Goal: Transaction & Acquisition: Book appointment/travel/reservation

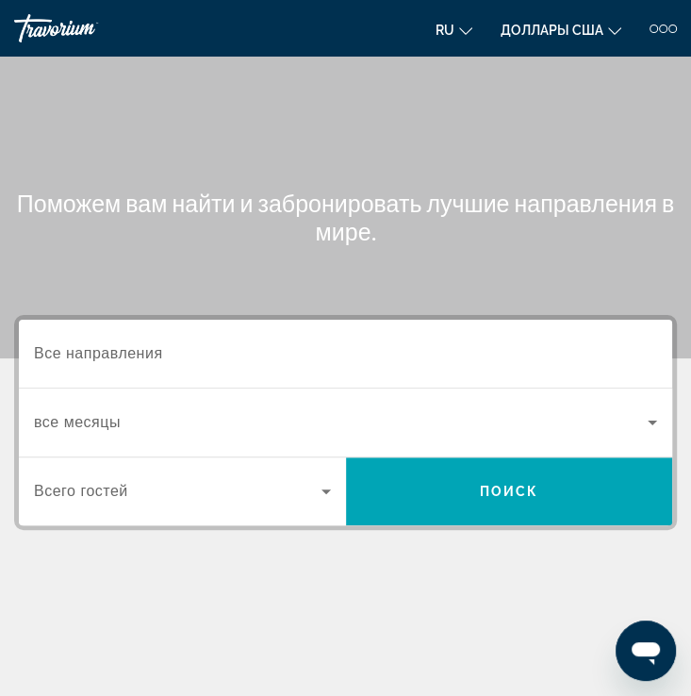
click at [657, 25] on div at bounding box center [663, 29] width 27 height 8
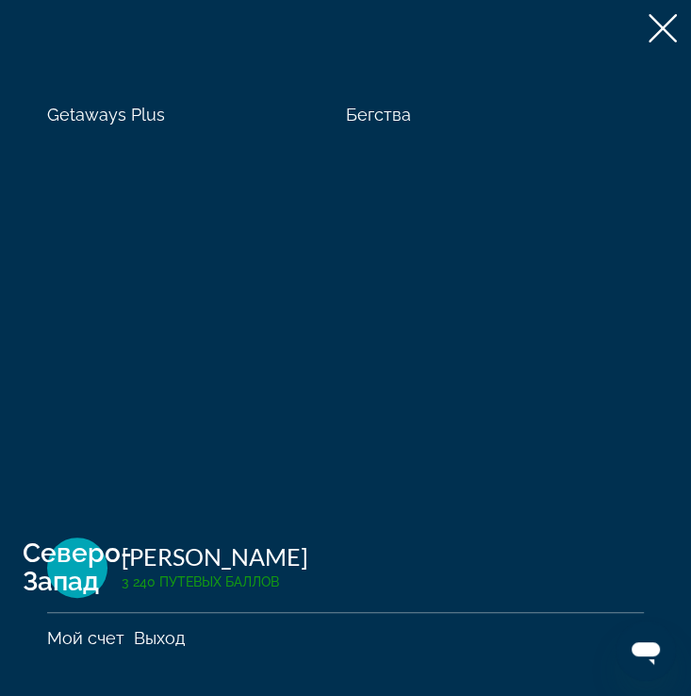
click at [531, 60] on div "Getaways Plus Бегства Северо-Запад Наталья Вебер 3 240 путевых баллов Мой счет …" at bounding box center [345, 348] width 691 height 696
click at [667, 26] on icon at bounding box center [663, 28] width 28 height 28
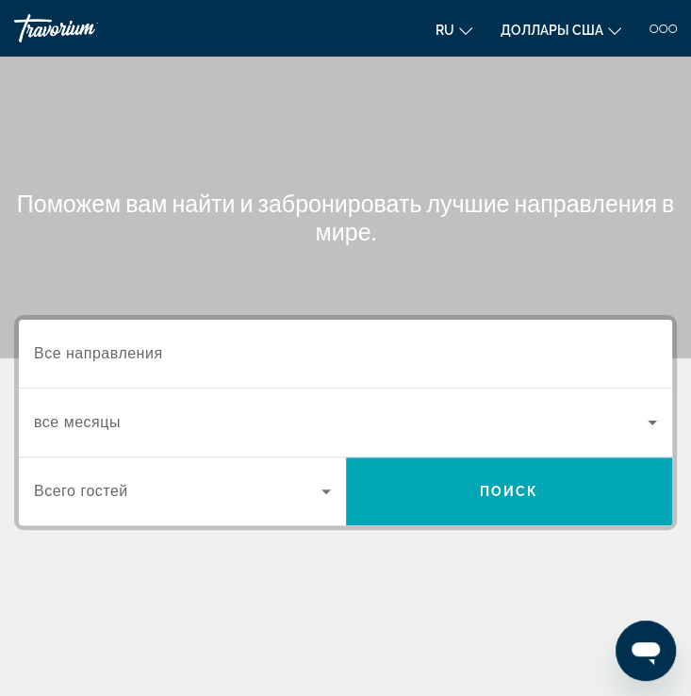
click at [668, 25] on div at bounding box center [663, 29] width 27 height 8
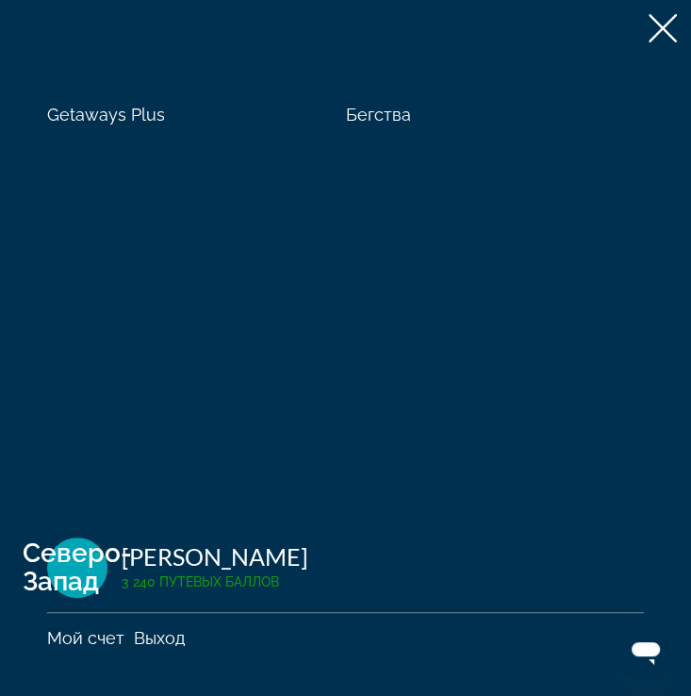
click at [74, 121] on span "Getaways Plus" at bounding box center [106, 115] width 118 height 20
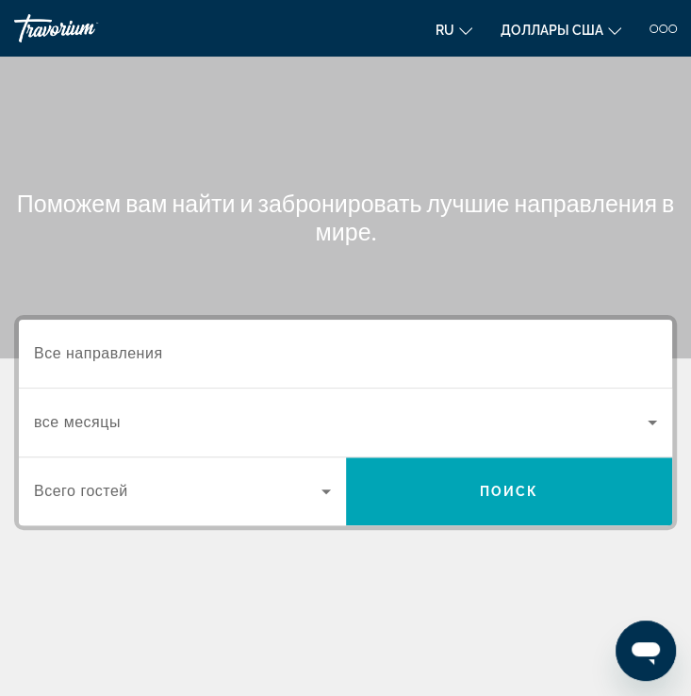
click at [169, 339] on div "Виджет поиска" at bounding box center [345, 354] width 623 height 54
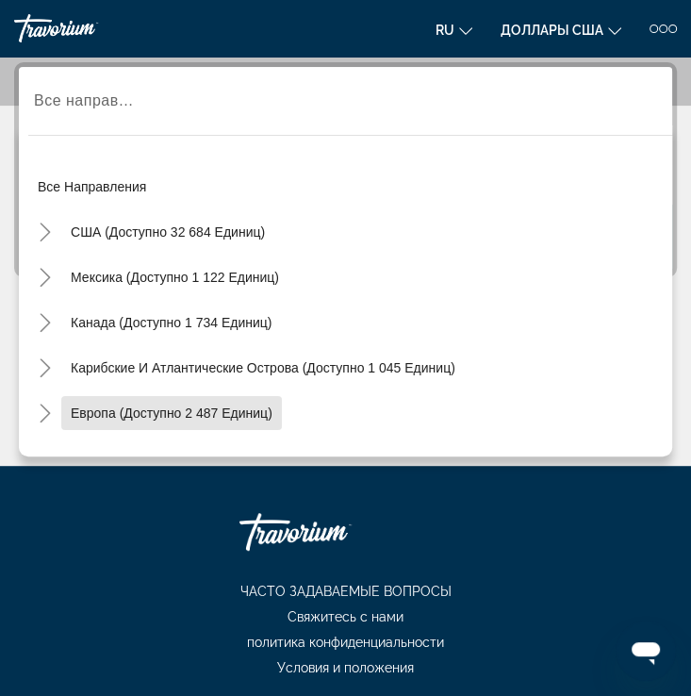
click at [197, 405] on span "Европа (доступно 2 487 единиц)" at bounding box center [172, 412] width 202 height 15
type input "**********"
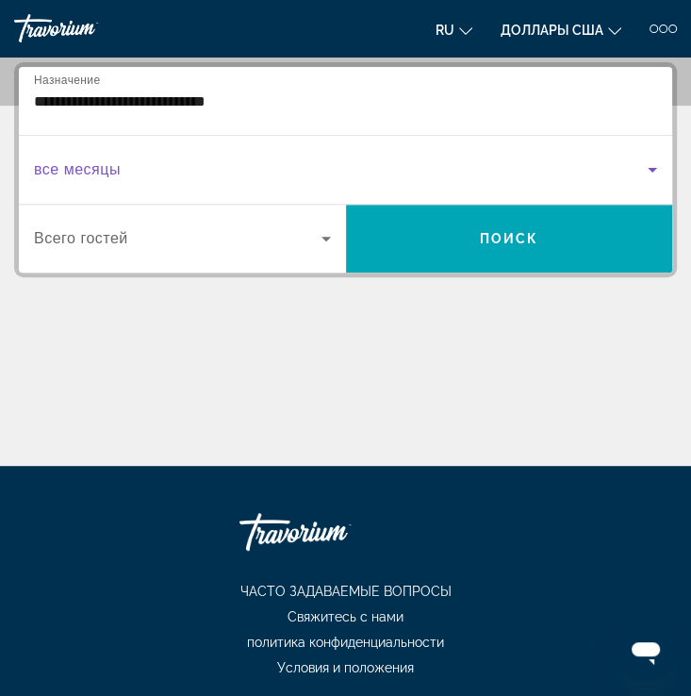
click at [166, 173] on span "Виджет поиска" at bounding box center [341, 169] width 614 height 23
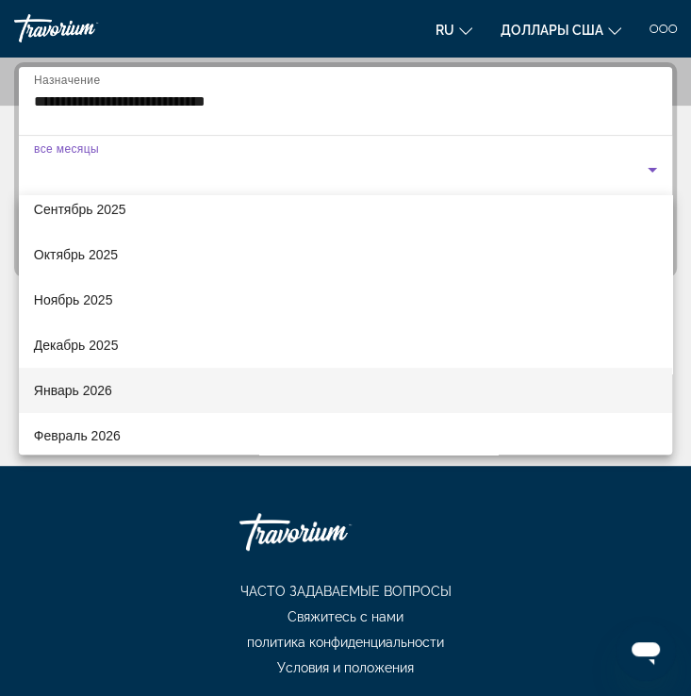
scroll to position [94, 0]
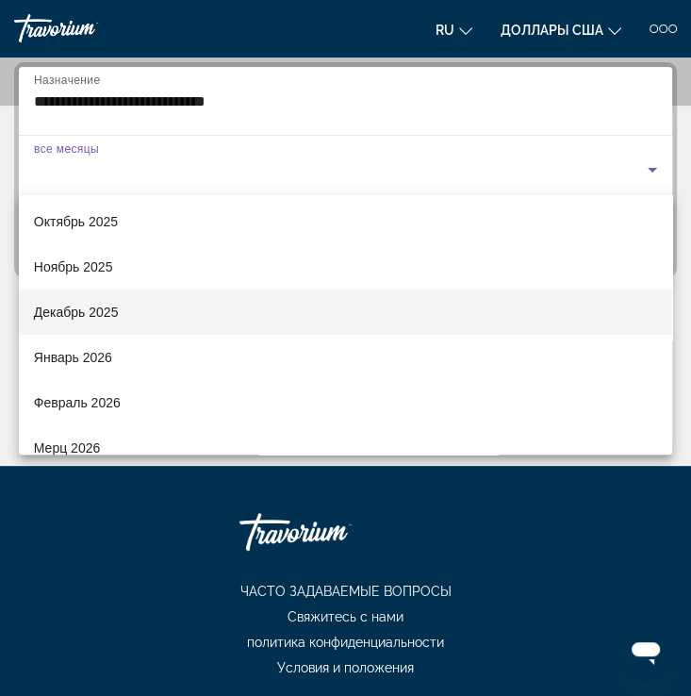
click at [96, 312] on font "Декабрь 2025" at bounding box center [76, 312] width 85 height 15
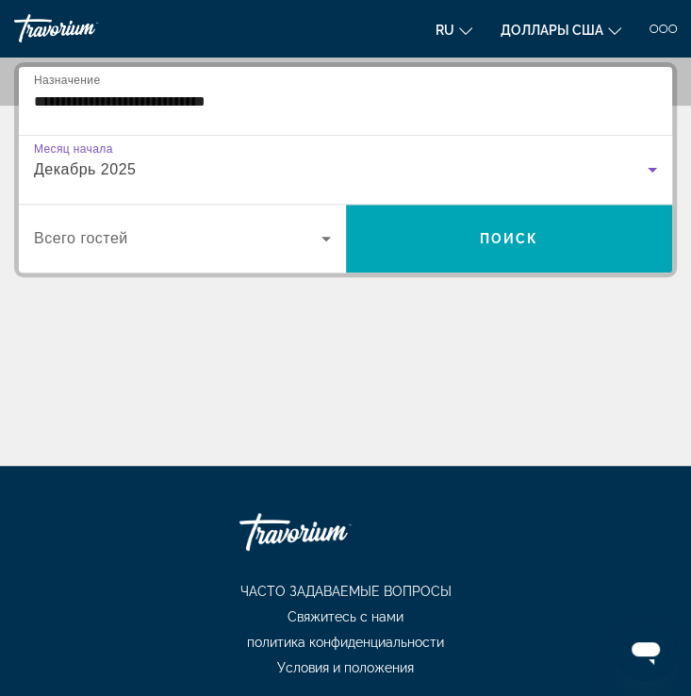
click at [652, 169] on icon "Виджет поиска" at bounding box center [652, 170] width 9 height 5
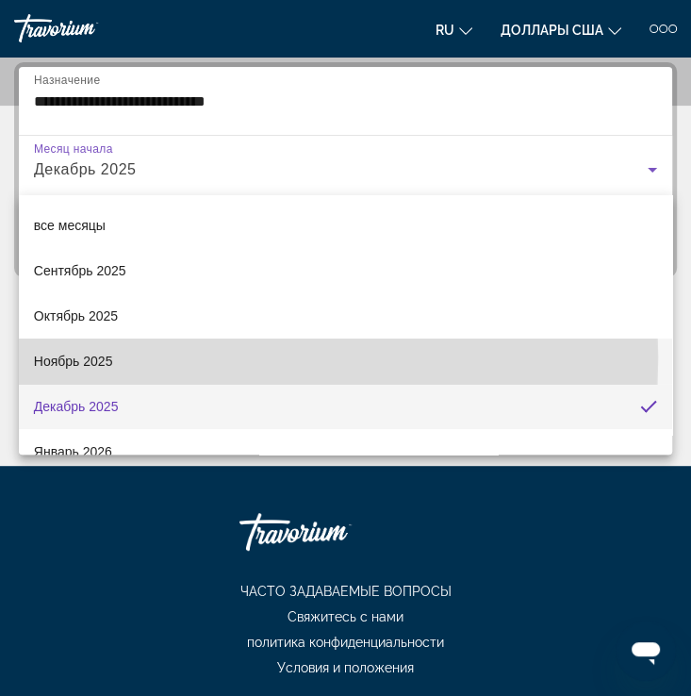
click at [117, 355] on mat-option "Ноябрь 2025" at bounding box center [345, 360] width 653 height 45
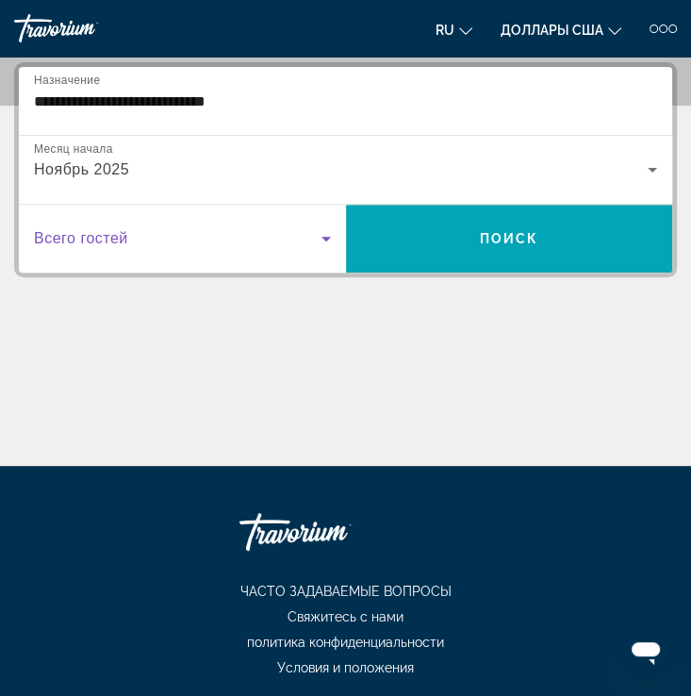
click at [319, 235] on icon "Виджет поиска" at bounding box center [326, 238] width 23 height 23
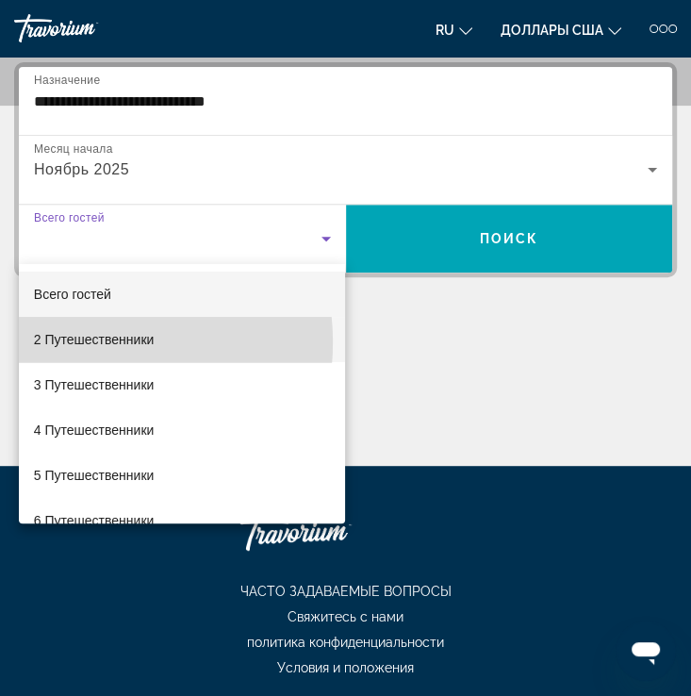
click at [91, 342] on font "2 Путешественники" at bounding box center [94, 339] width 121 height 15
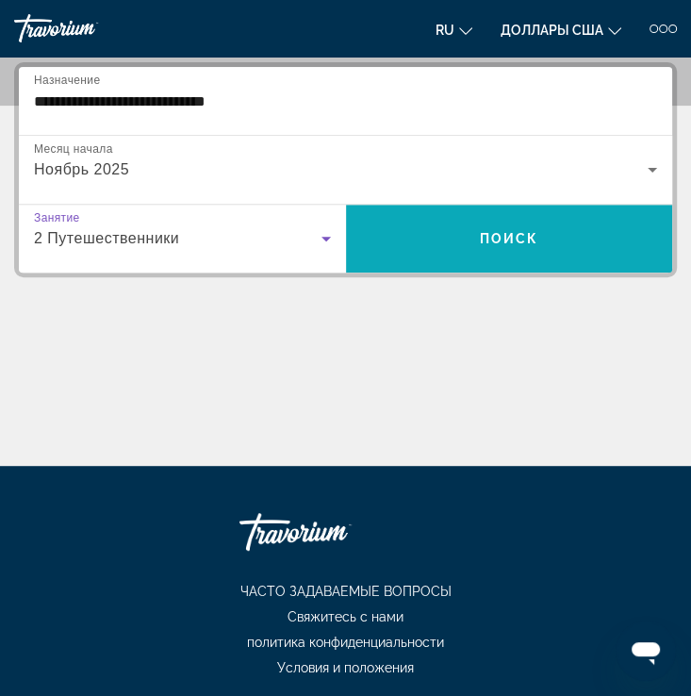
click at [509, 231] on span "Поиск" at bounding box center [509, 238] width 59 height 15
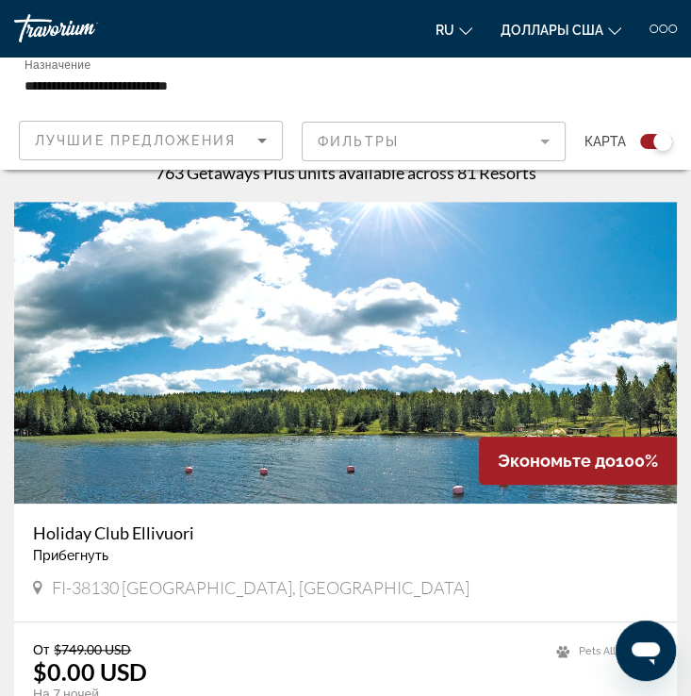
scroll to position [377, 0]
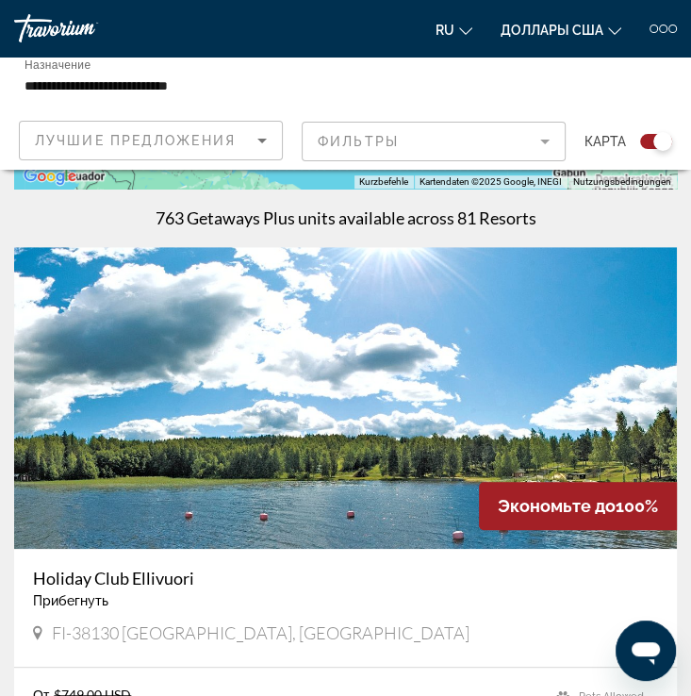
click at [254, 142] on icon "Сортировать по" at bounding box center [262, 140] width 23 height 23
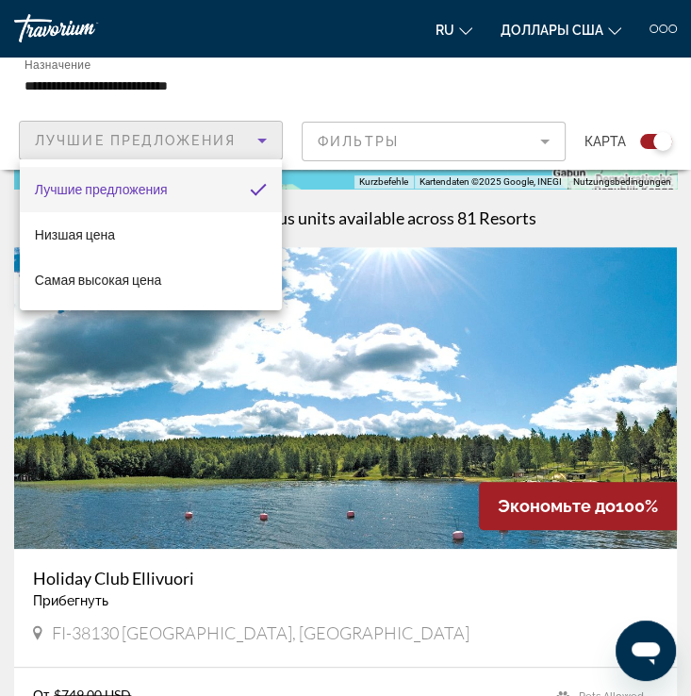
click at [531, 86] on div at bounding box center [345, 348] width 691 height 696
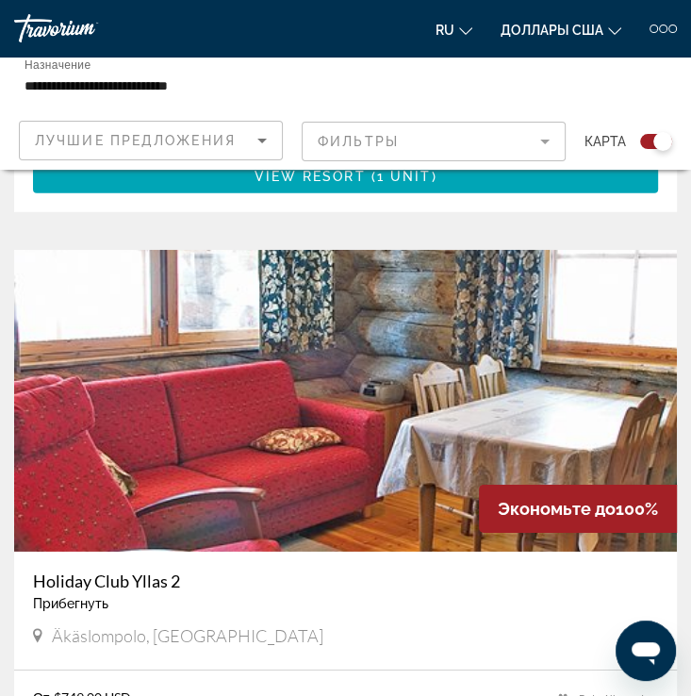
scroll to position [6034, 0]
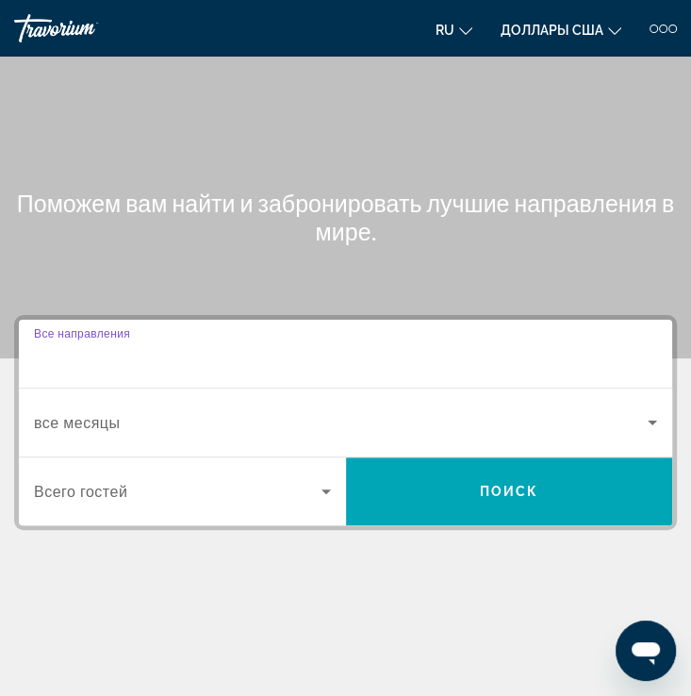
click at [253, 350] on input "Destination Все направления" at bounding box center [345, 354] width 623 height 23
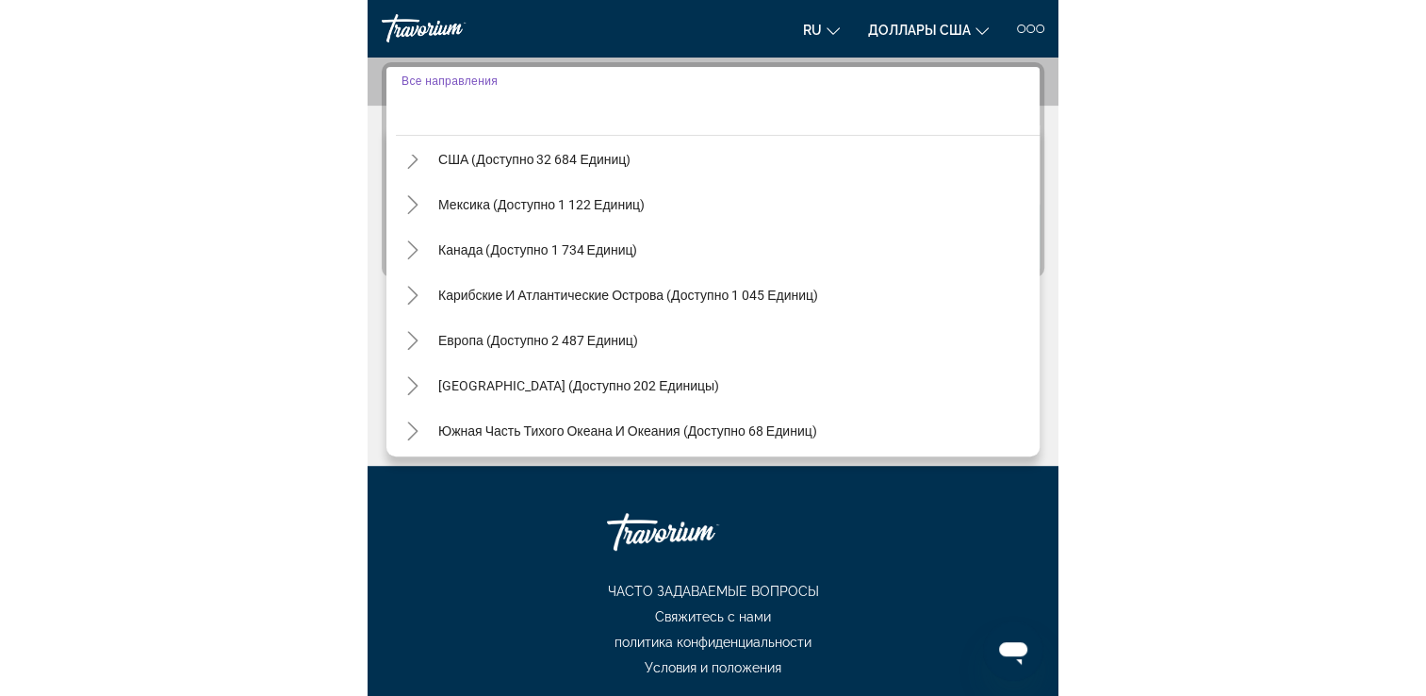
scroll to position [23, 0]
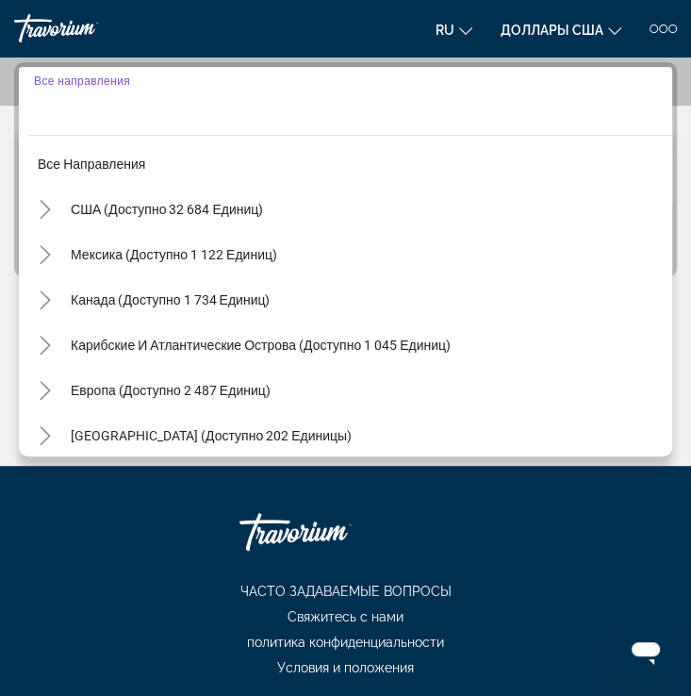
click at [370, 43] on mat-toolbar "Getaways Plus Getaways ru English Español Français Italiano Português русский Д…" at bounding box center [345, 28] width 691 height 57
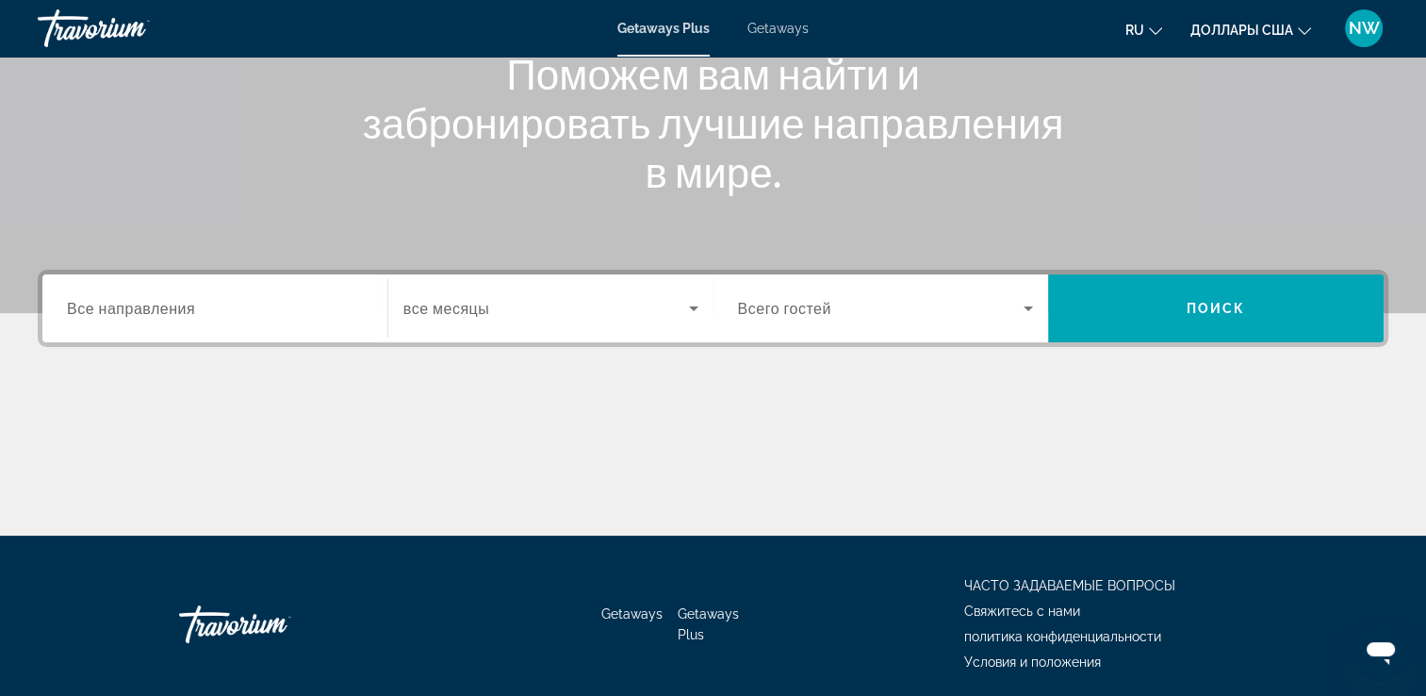
scroll to position [322, 0]
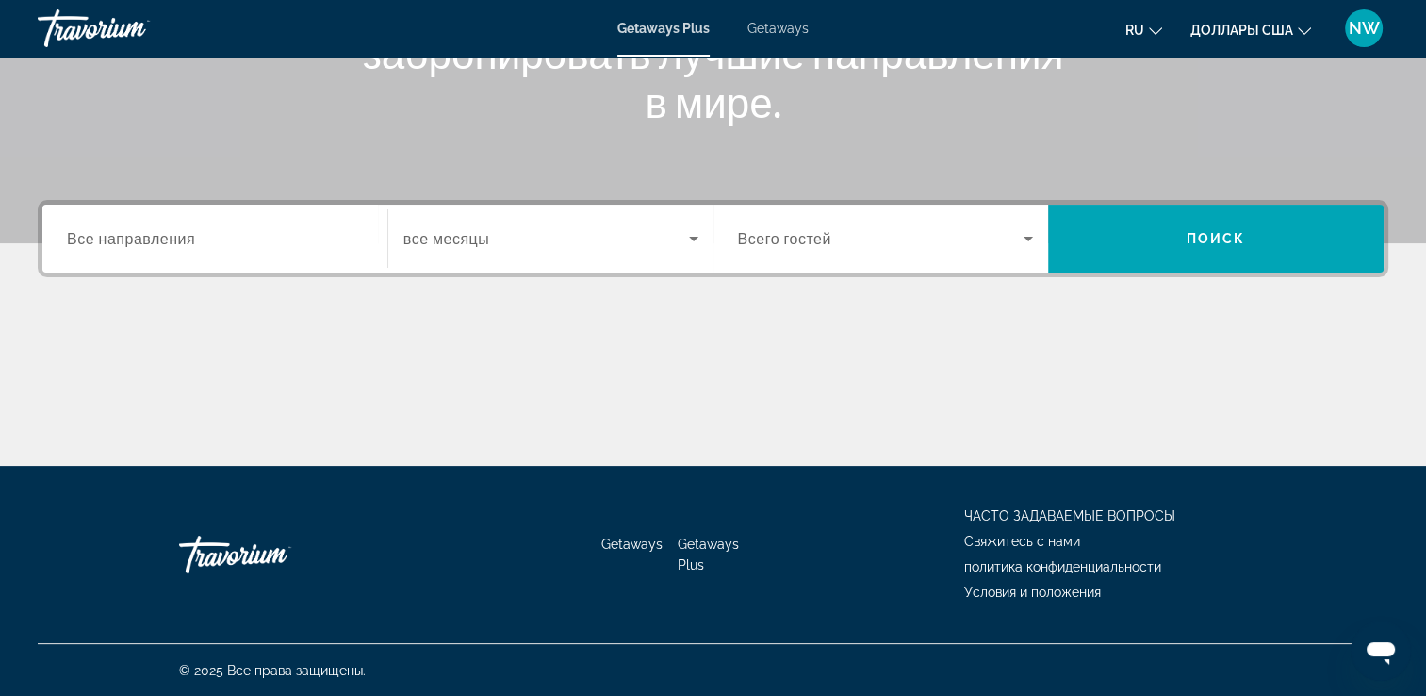
click at [693, 548] on span "Getaways Plus" at bounding box center [708, 554] width 61 height 36
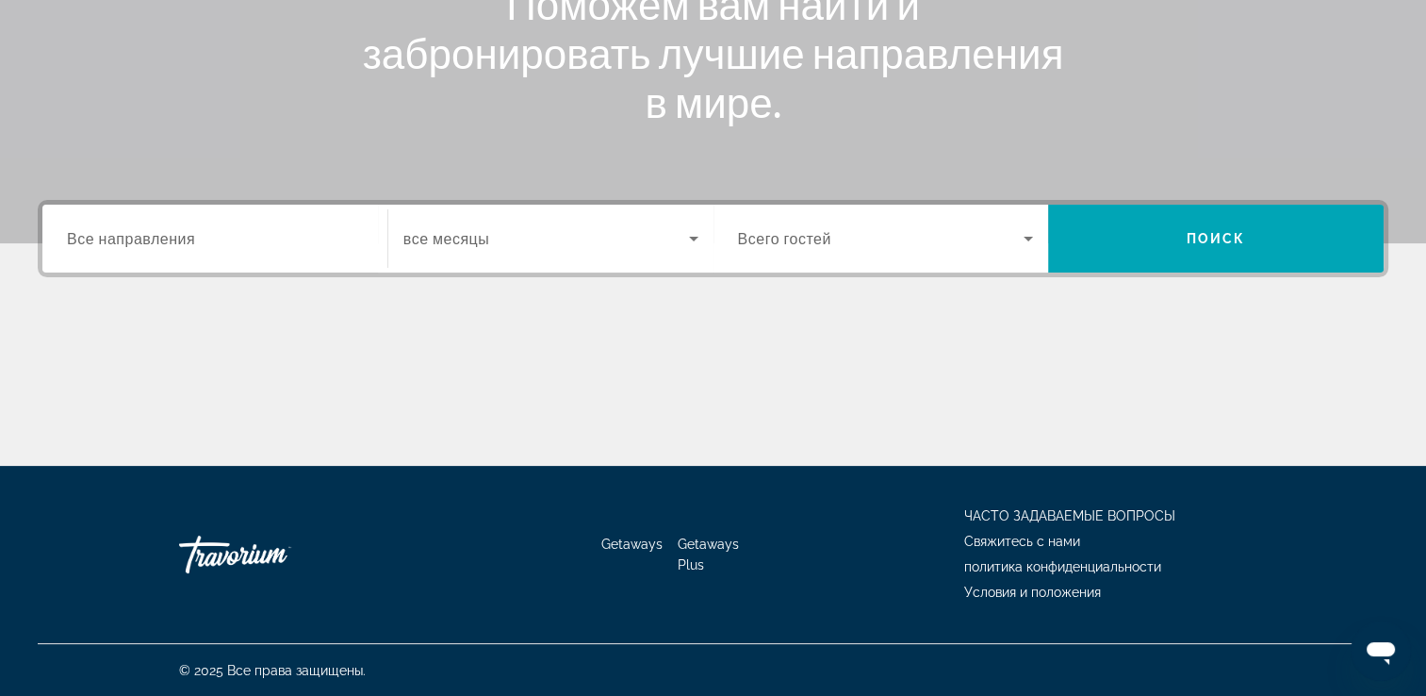
scroll to position [0, 0]
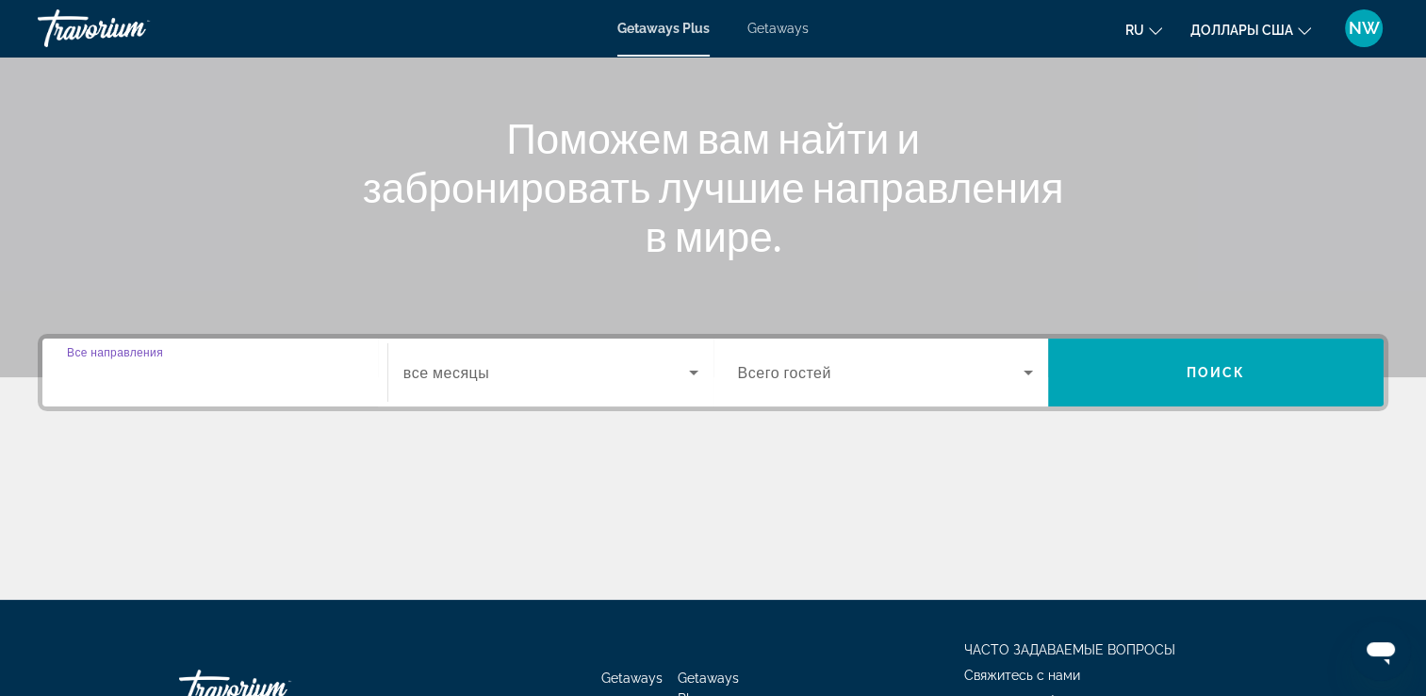
click at [204, 373] on input "Destination Все направления" at bounding box center [215, 373] width 296 height 23
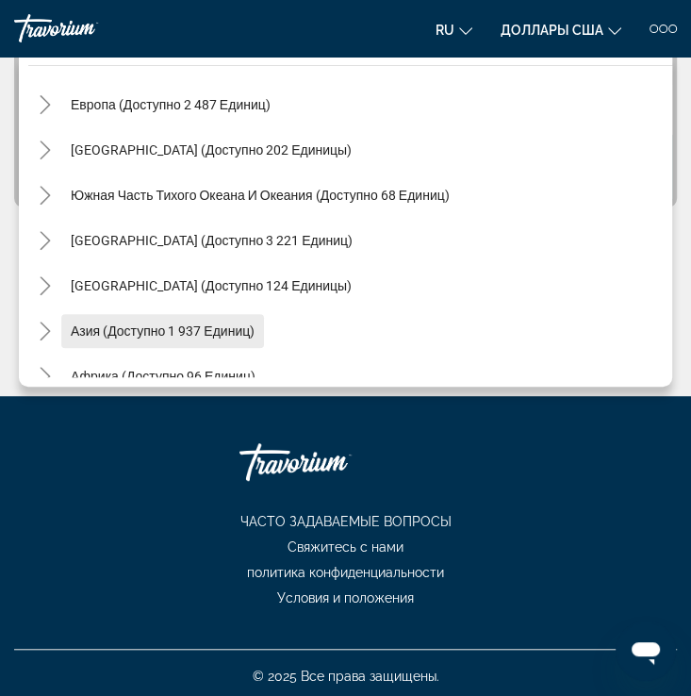
scroll to position [23, 0]
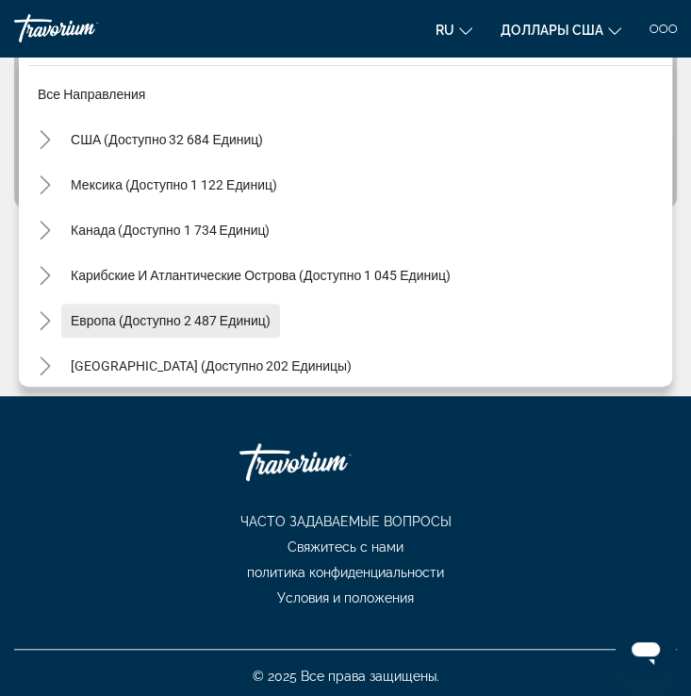
click at [162, 308] on span "Виджет поиска" at bounding box center [170, 320] width 219 height 45
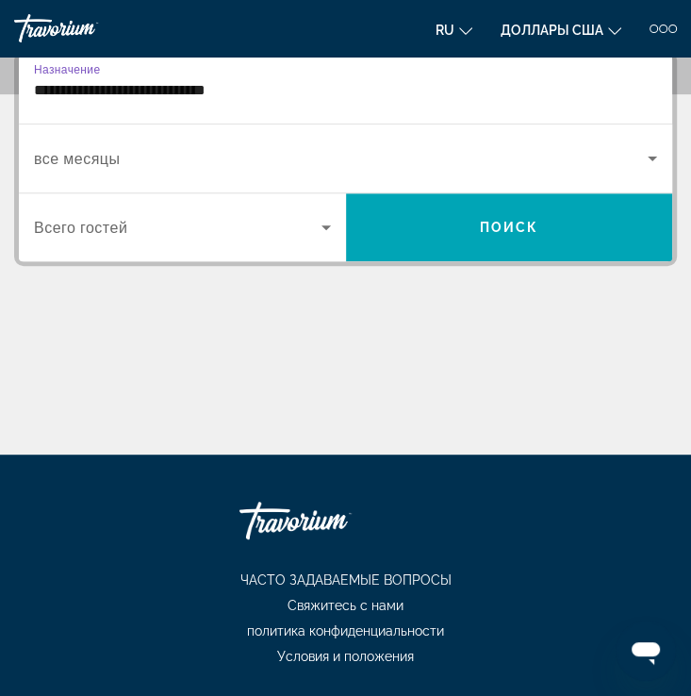
scroll to position [253, 0]
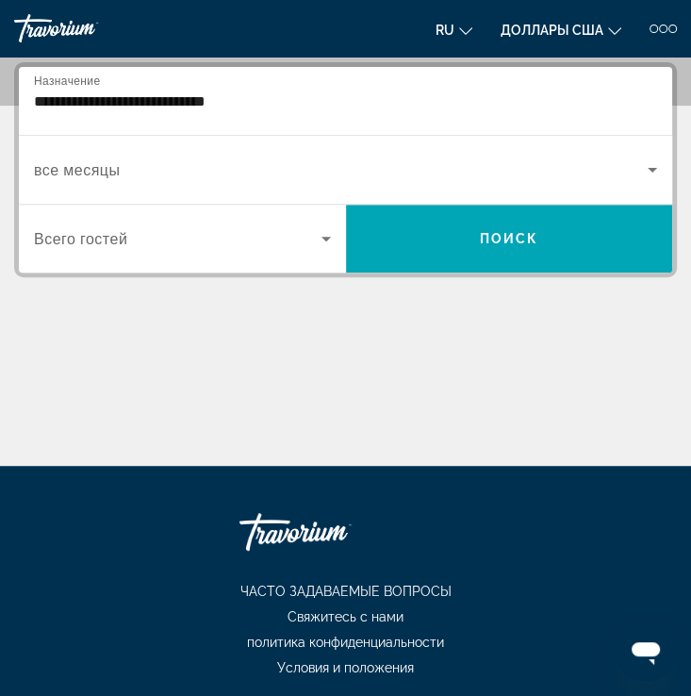
click at [387, 121] on div "**********" at bounding box center [345, 101] width 623 height 54
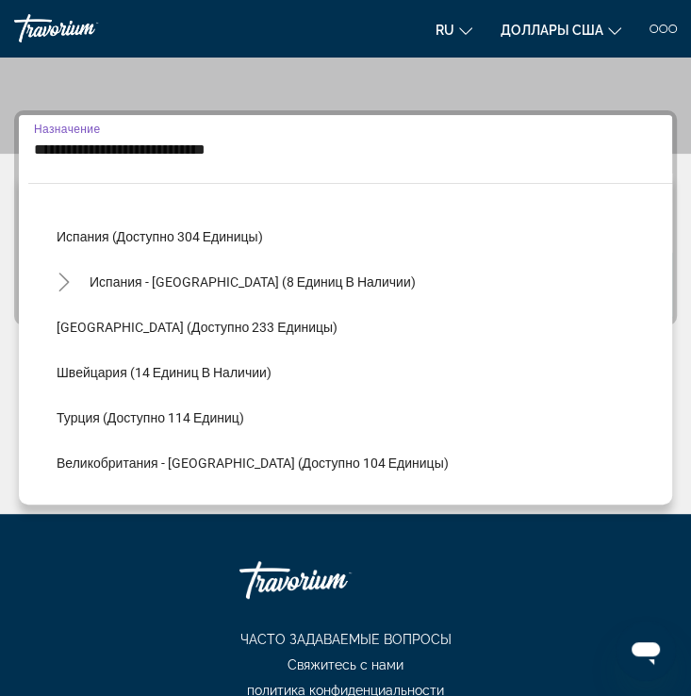
scroll to position [866, 0]
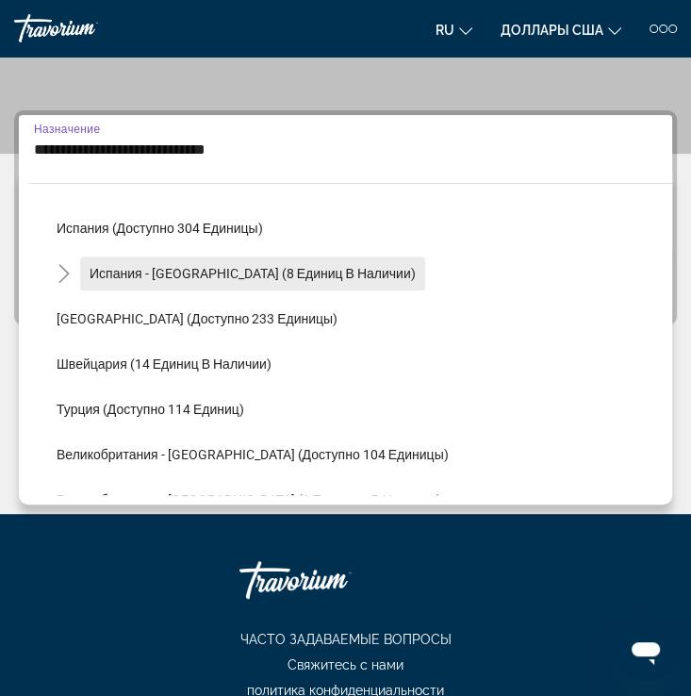
click at [222, 266] on span "Испания - [GEOGRAPHIC_DATA] (8 единиц в наличии)" at bounding box center [253, 273] width 326 height 15
type input "**********"
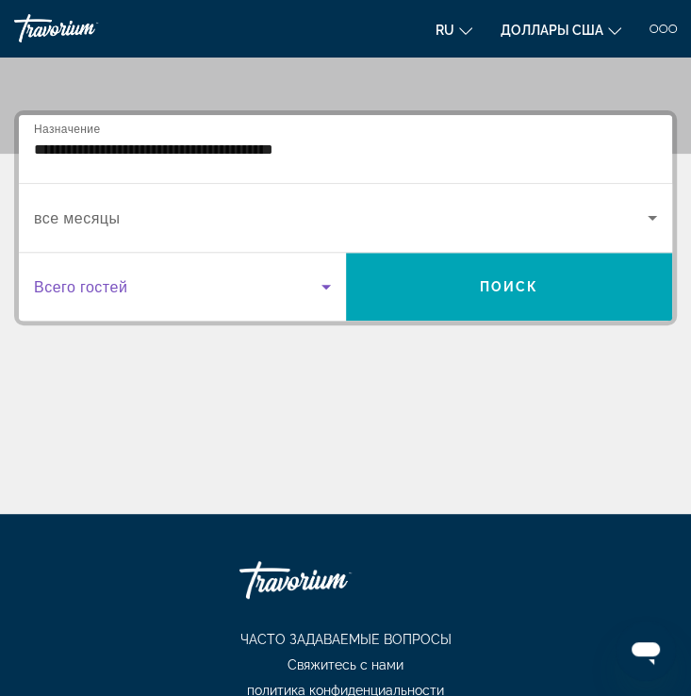
click at [222, 266] on div "Виджет поиска" at bounding box center [182, 286] width 297 height 53
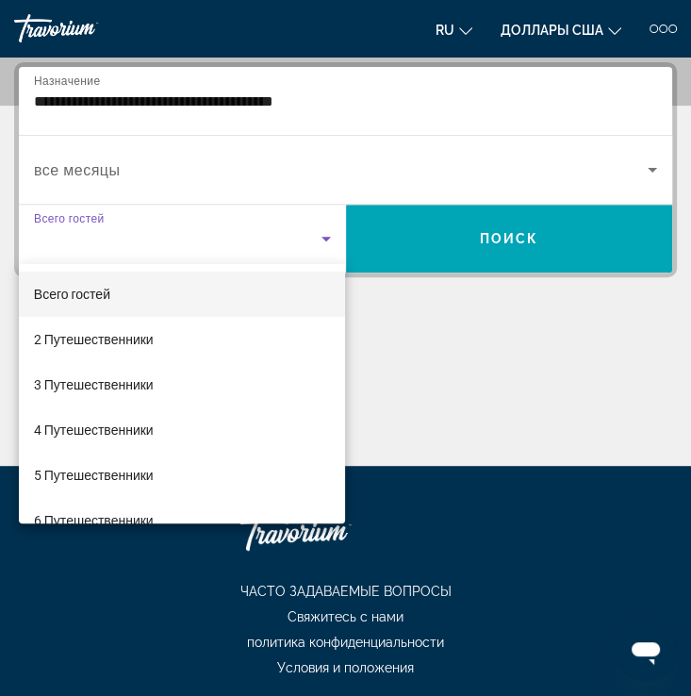
drag, startPoint x: 222, startPoint y: 266, endPoint x: 417, endPoint y: 87, distance: 264.2
click at [417, 87] on div at bounding box center [345, 348] width 691 height 696
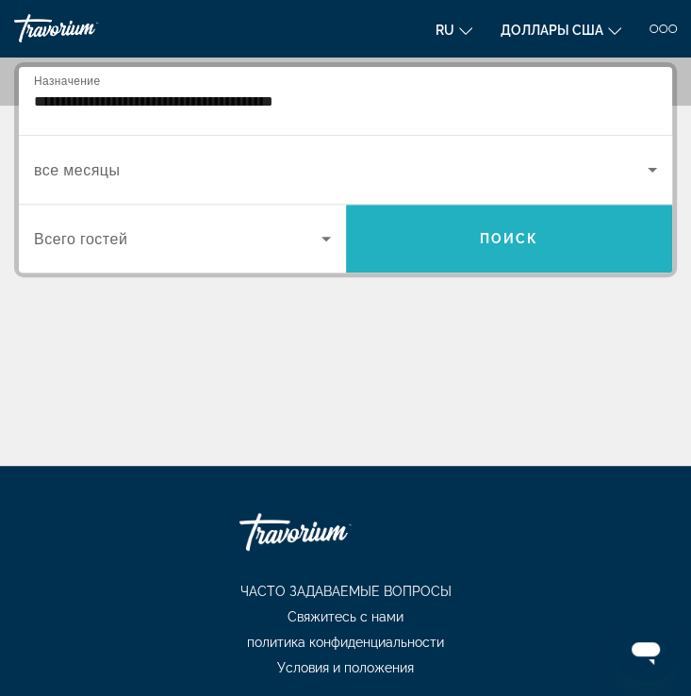
click at [494, 231] on span "Поиск" at bounding box center [509, 238] width 59 height 15
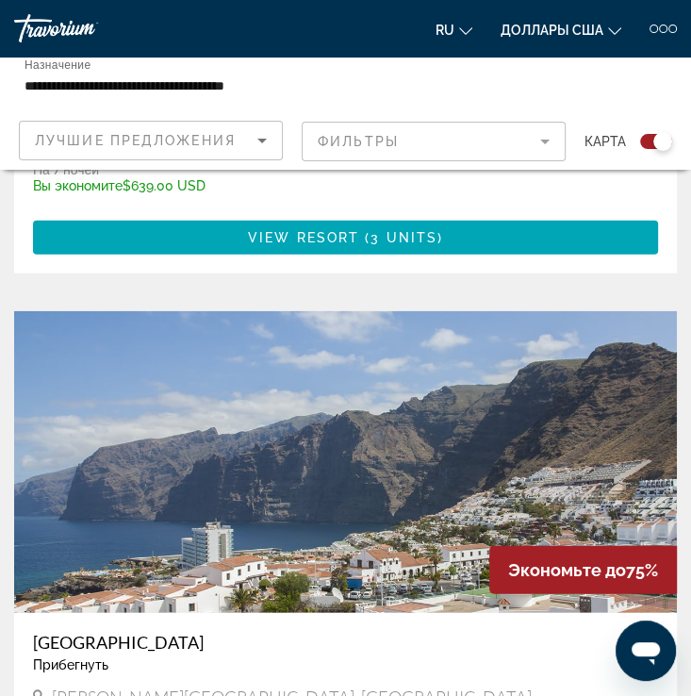
scroll to position [2062, 0]
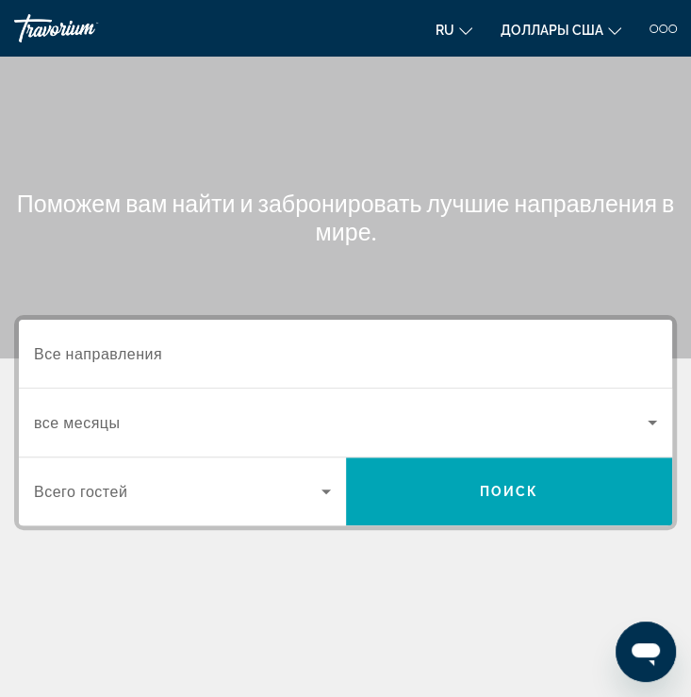
click at [162, 353] on span "Все направления" at bounding box center [98, 353] width 128 height 18
click at [162, 353] on input "Destination Все направления" at bounding box center [345, 354] width 623 height 23
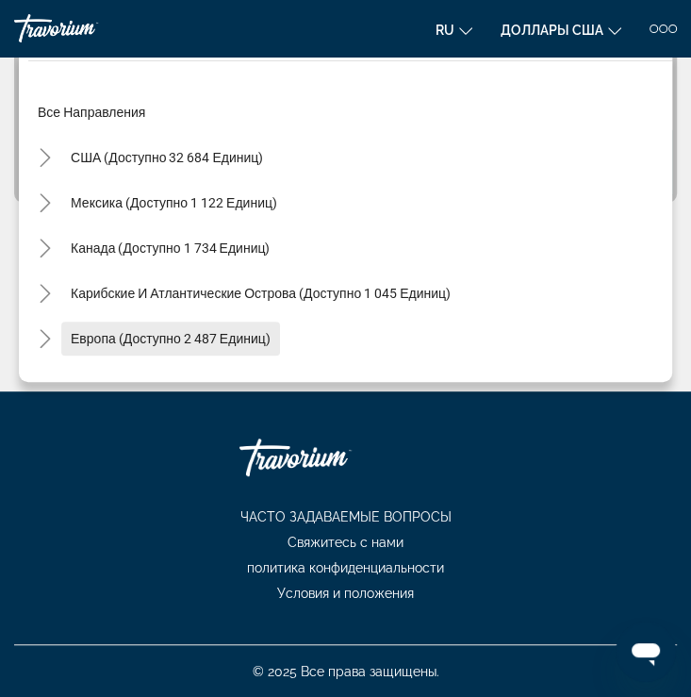
click at [147, 335] on span "Европа (доступно 2 487 единиц)" at bounding box center [171, 338] width 200 height 15
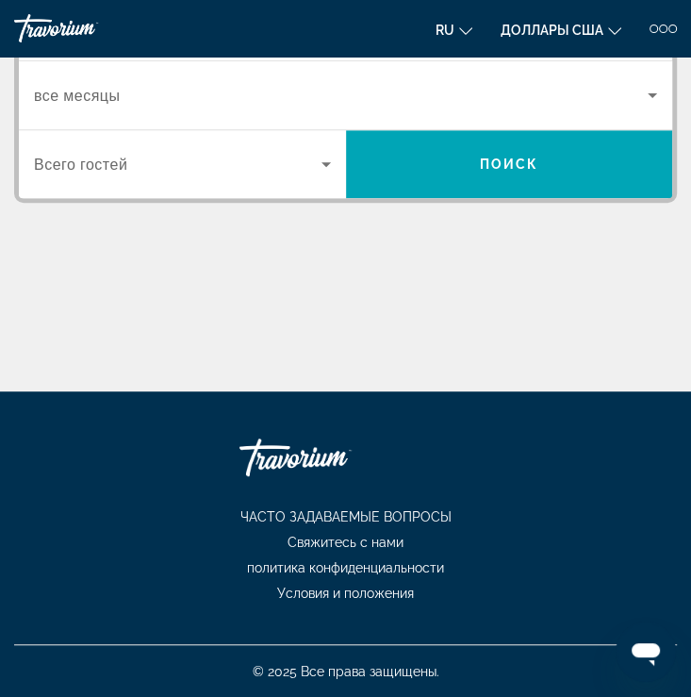
scroll to position [253, 0]
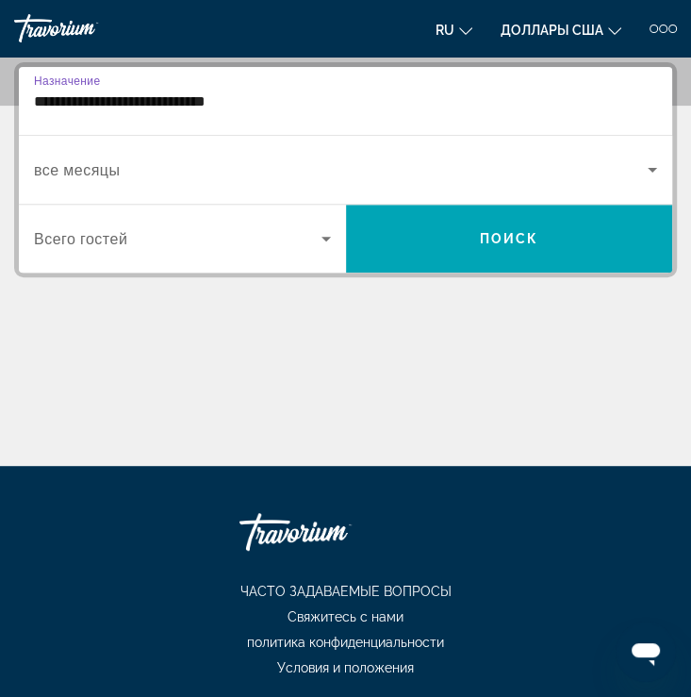
click at [246, 167] on span "Виджет поиска" at bounding box center [341, 169] width 614 height 23
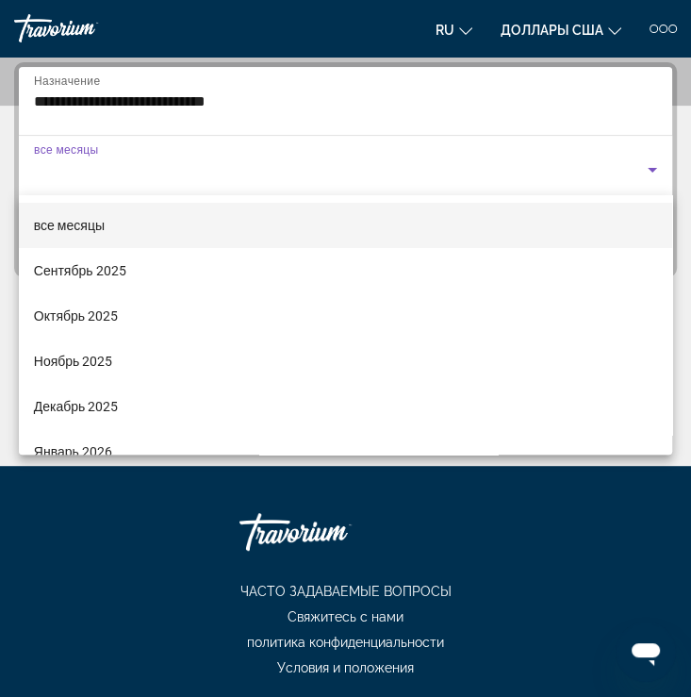
click at [279, 107] on div at bounding box center [345, 348] width 691 height 697
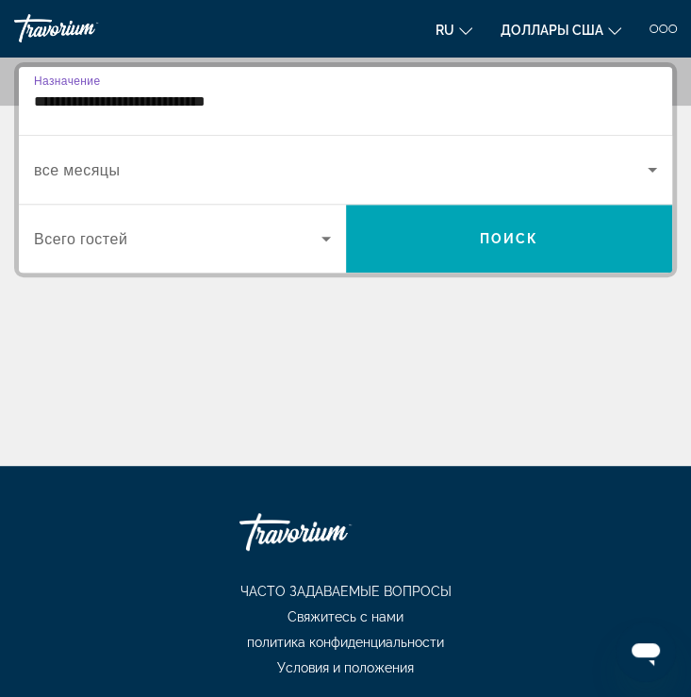
click at [280, 105] on input "**********" at bounding box center [345, 102] width 623 height 23
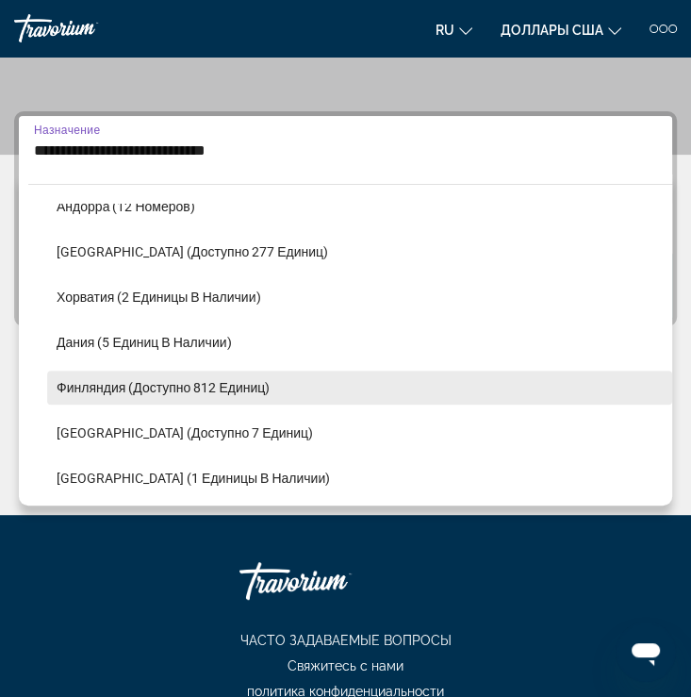
scroll to position [395, 0]
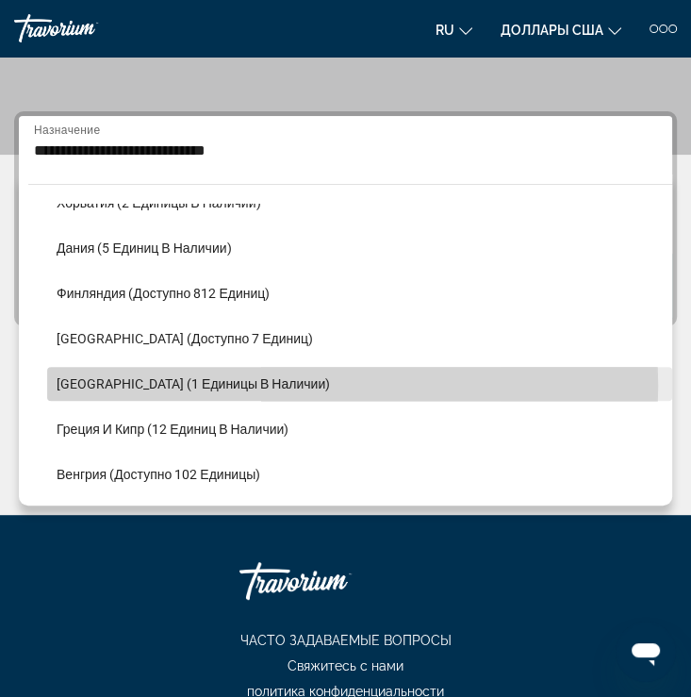
click at [219, 384] on span "[GEOGRAPHIC_DATA] (1 единицы в наличии)" at bounding box center [193, 383] width 273 height 15
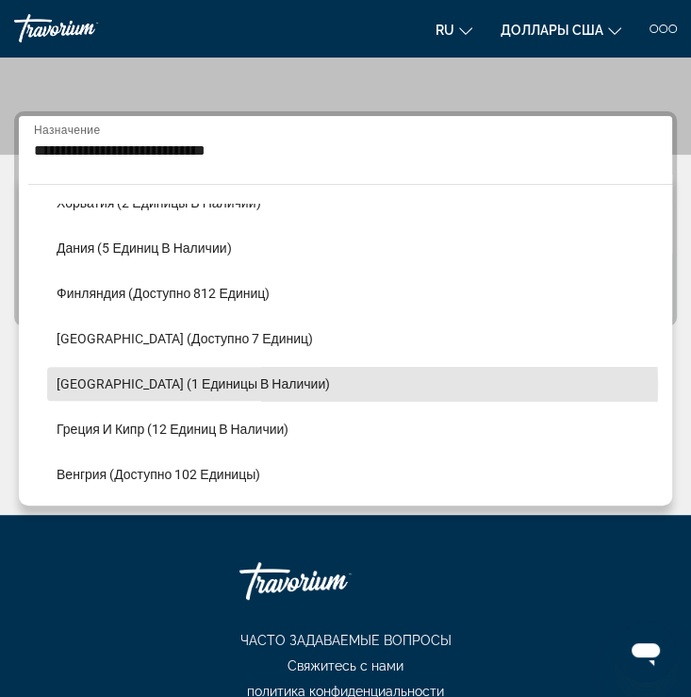
type input "**********"
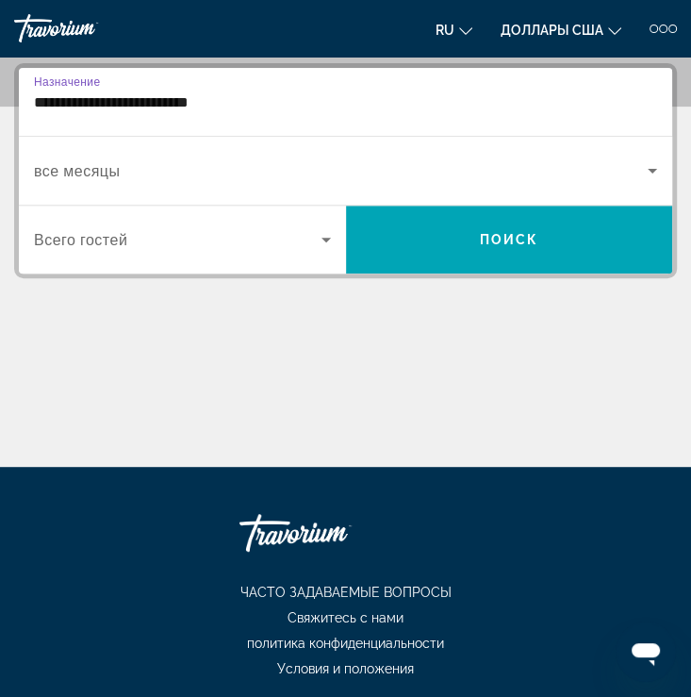
scroll to position [253, 0]
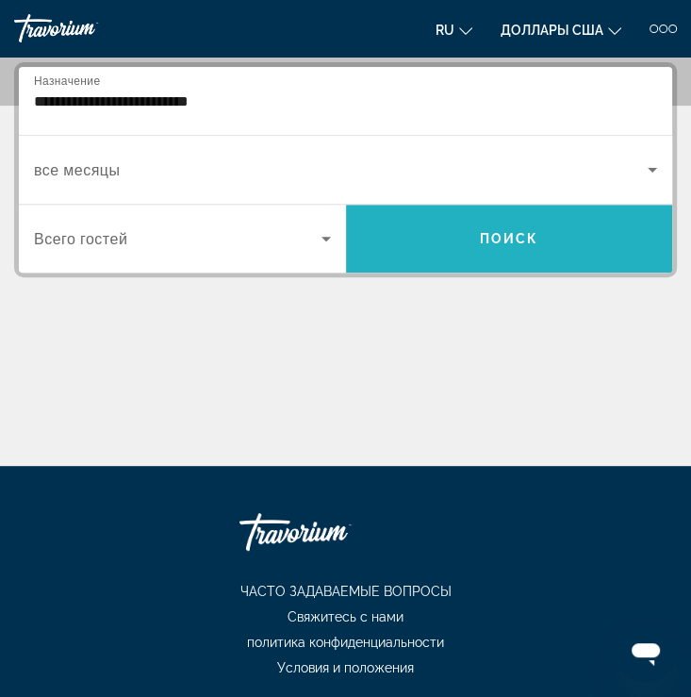
click at [510, 233] on span "Поиск" at bounding box center [509, 238] width 59 height 15
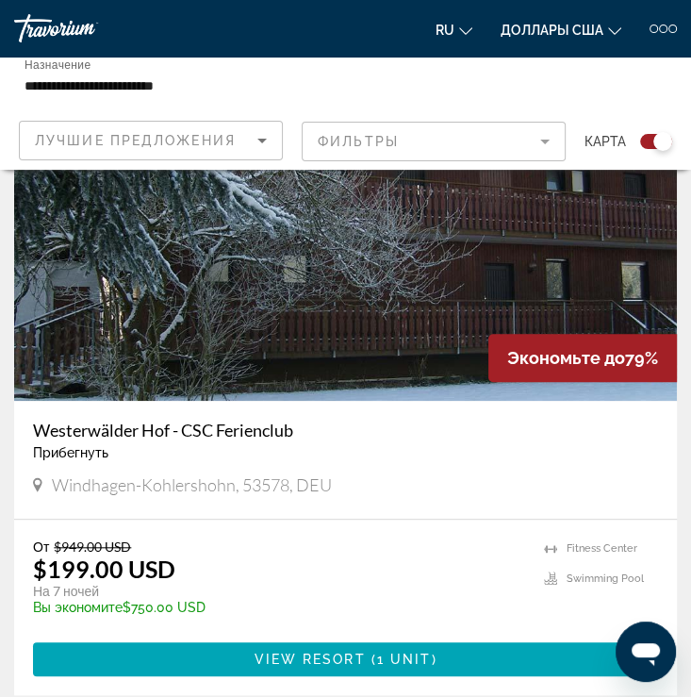
scroll to position [377, 0]
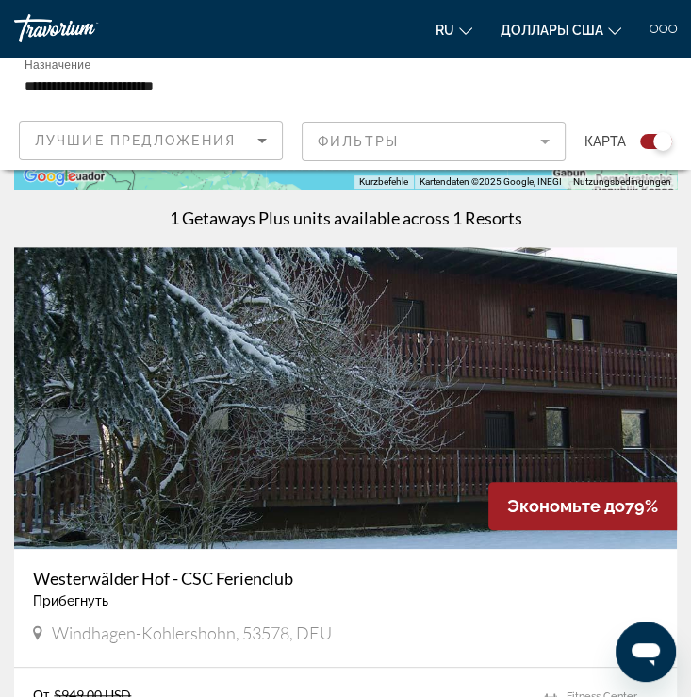
click at [551, 380] on img "Основное содержание" at bounding box center [345, 398] width 663 height 302
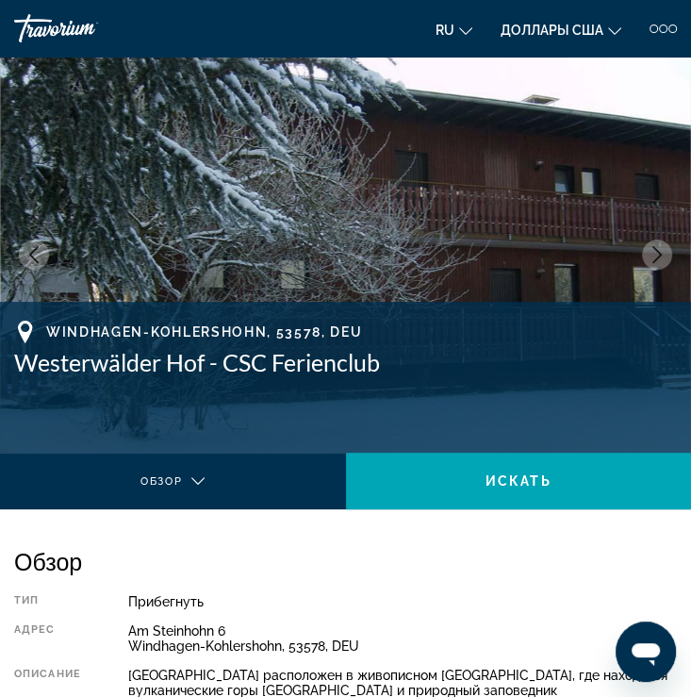
click at [659, 249] on icon "Следующее изображение" at bounding box center [657, 254] width 17 height 17
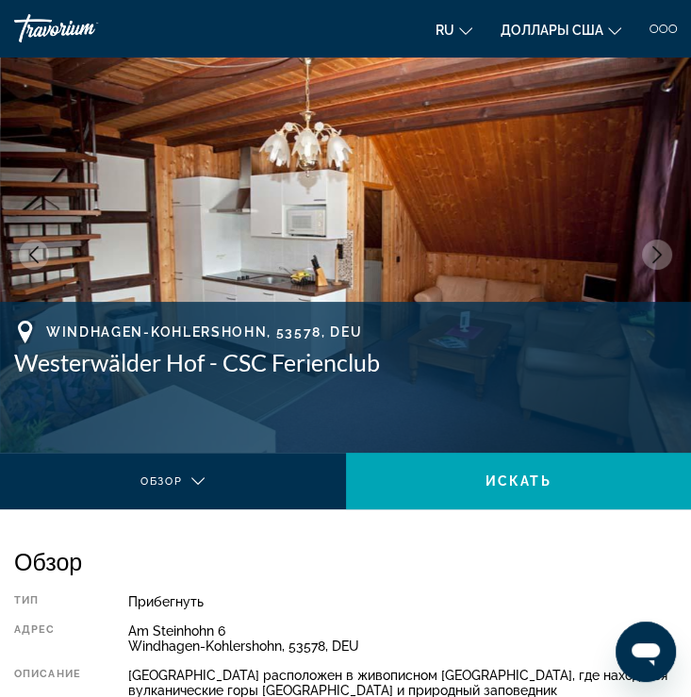
click at [659, 251] on icon "Следующее изображение" at bounding box center [657, 254] width 17 height 17
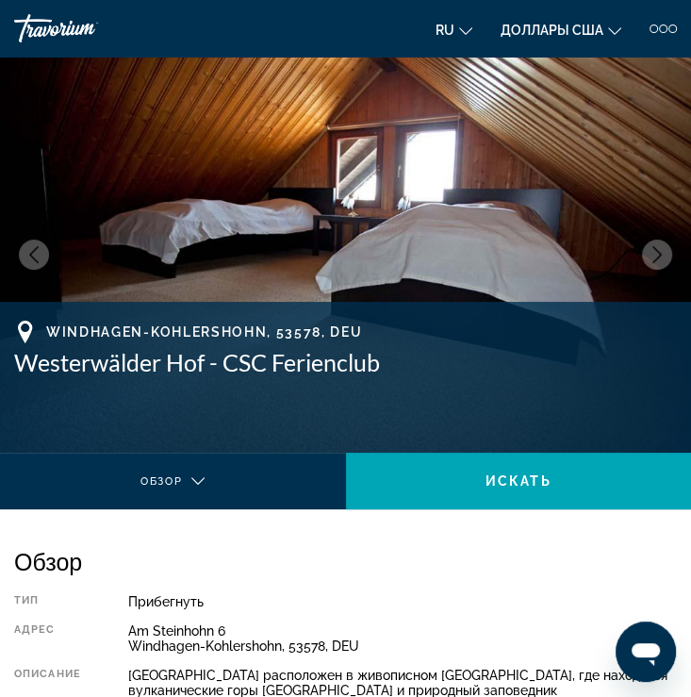
click at [659, 251] on icon "Следующее изображение" at bounding box center [657, 254] width 17 height 17
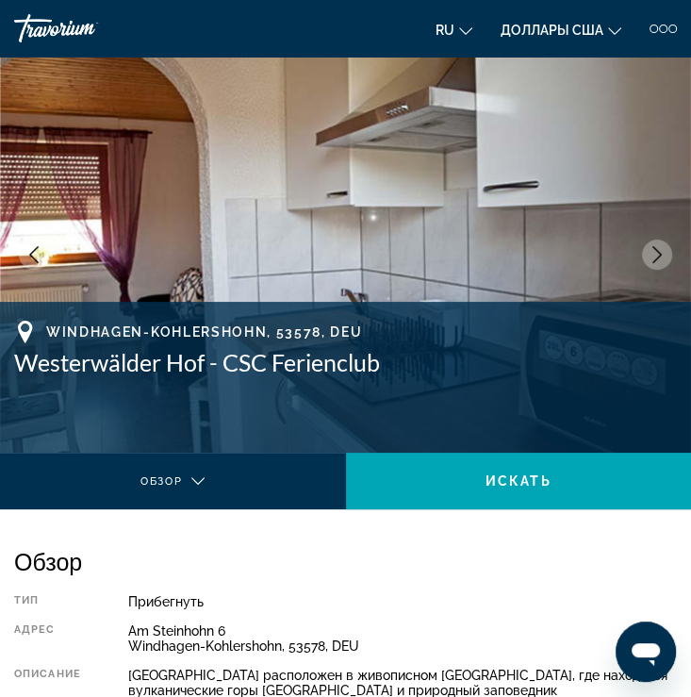
click at [658, 253] on icon "Следующее изображение" at bounding box center [657, 254] width 17 height 17
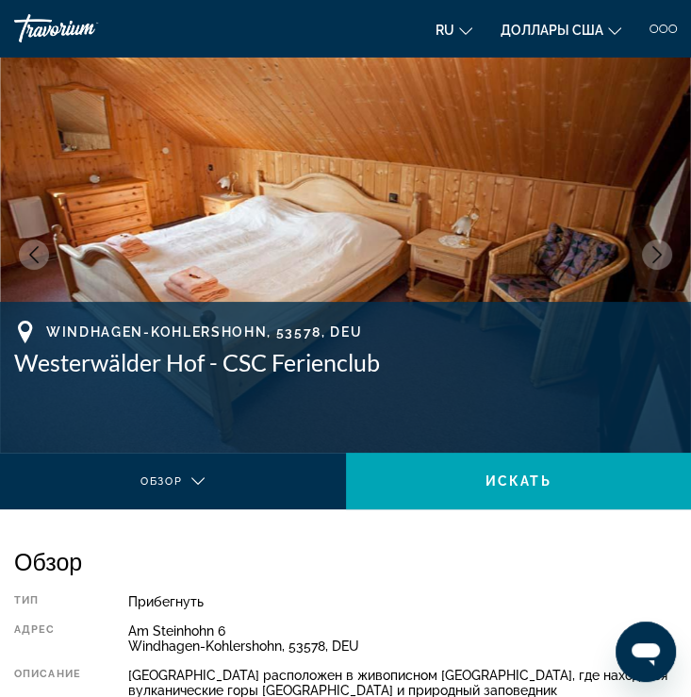
click at [658, 253] on icon "Следующее изображение" at bounding box center [657, 254] width 17 height 17
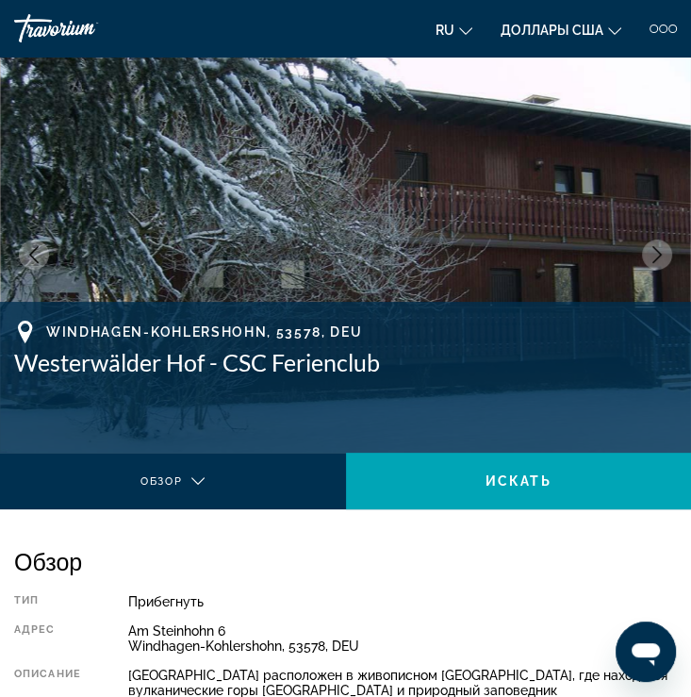
click at [658, 253] on icon "Следующее изображение" at bounding box center [657, 254] width 17 height 17
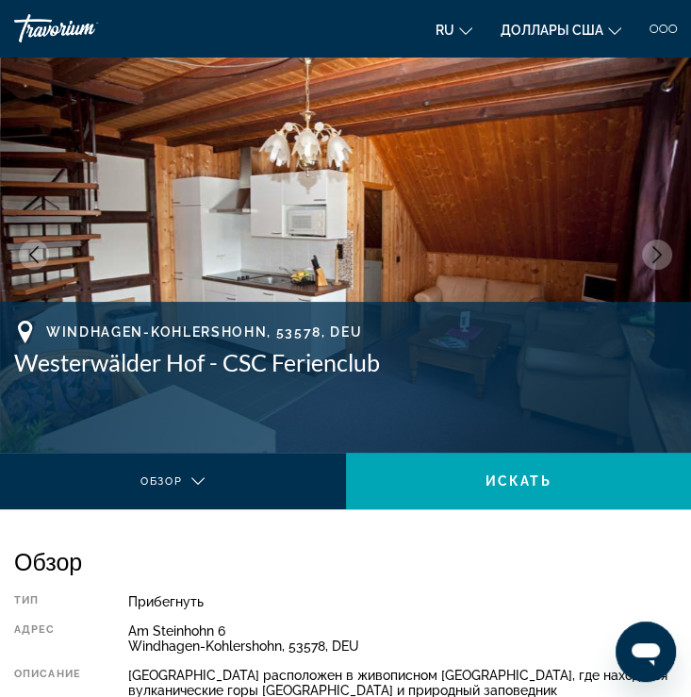
click at [658, 253] on icon "Следующее изображение" at bounding box center [657, 254] width 17 height 17
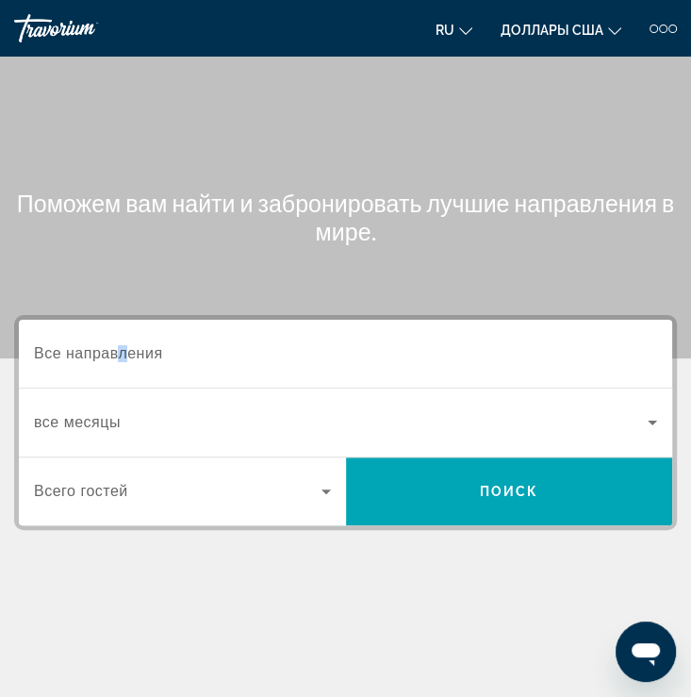
click at [122, 360] on span "Все направления" at bounding box center [98, 353] width 129 height 16
click at [122, 360] on input "Destination Все направления" at bounding box center [345, 354] width 623 height 23
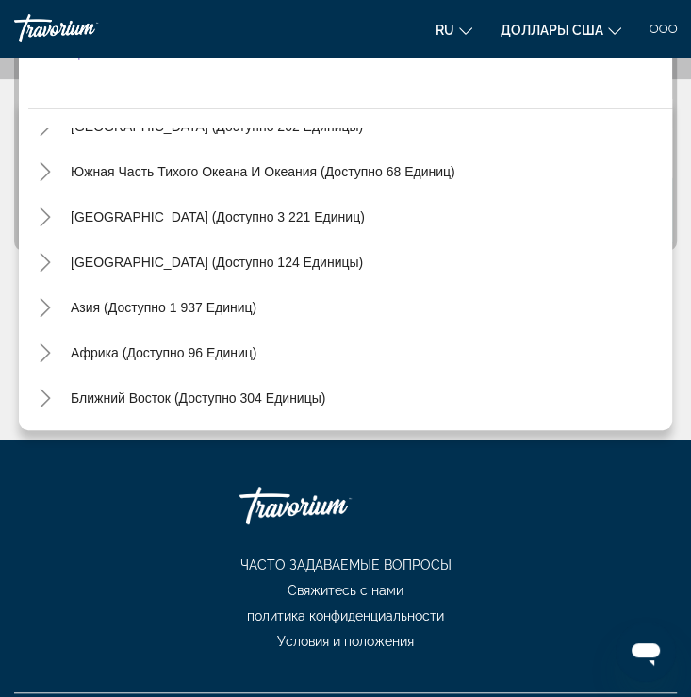
scroll to position [327, 0]
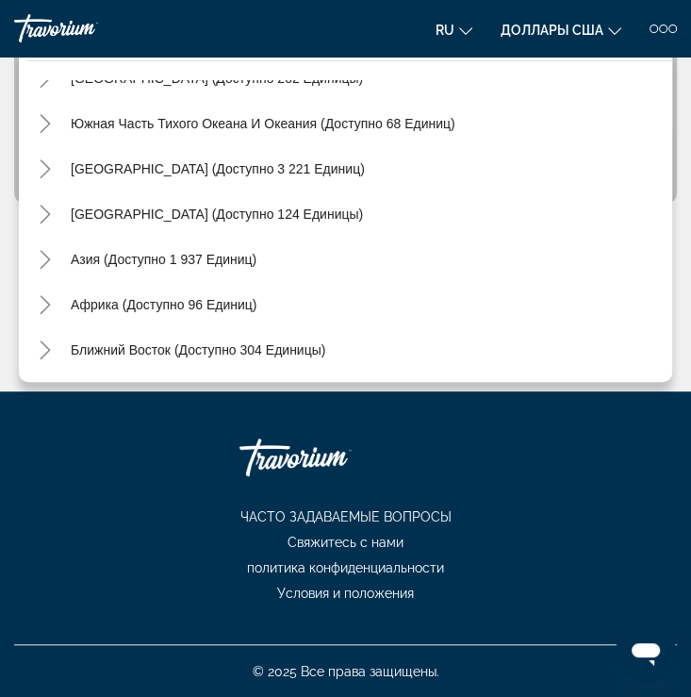
drag, startPoint x: 36, startPoint y: 32, endPoint x: 62, endPoint y: 38, distance: 27.0
click at [36, 32] on div "Травориум" at bounding box center [84, 28] width 141 height 28
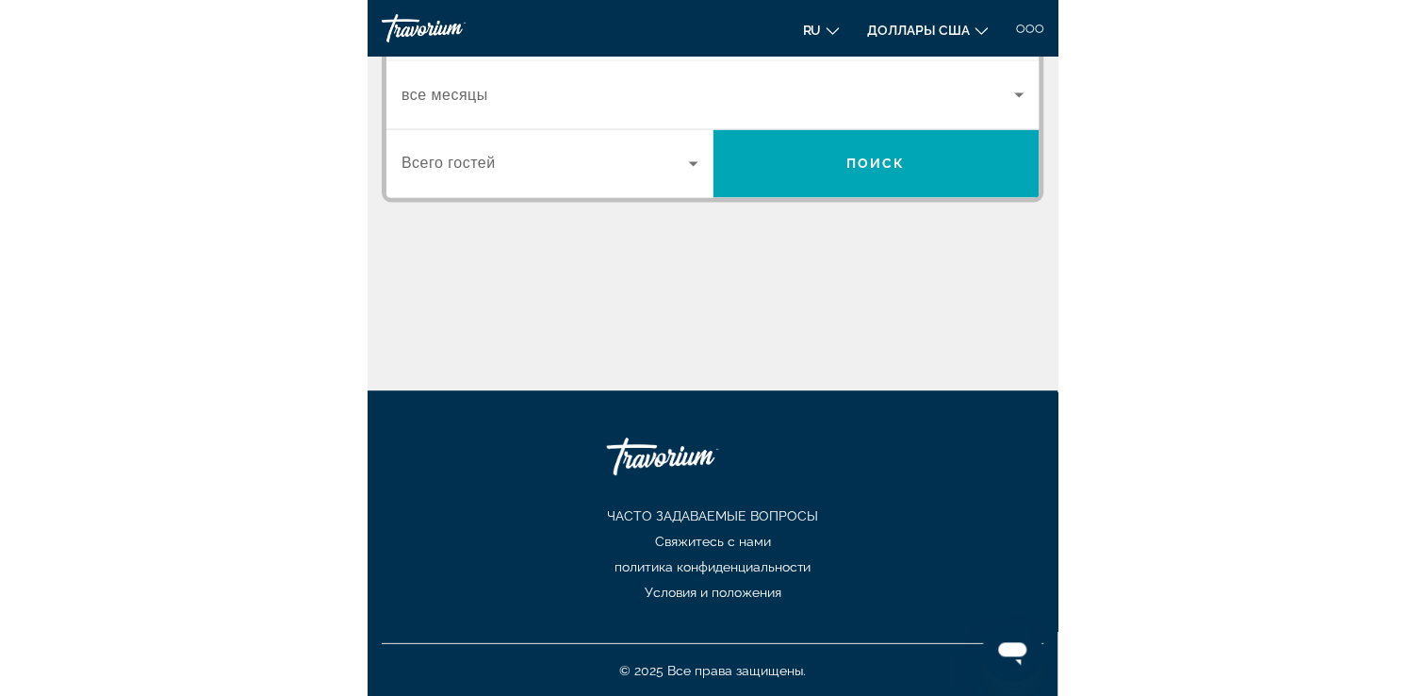
scroll to position [322, 0]
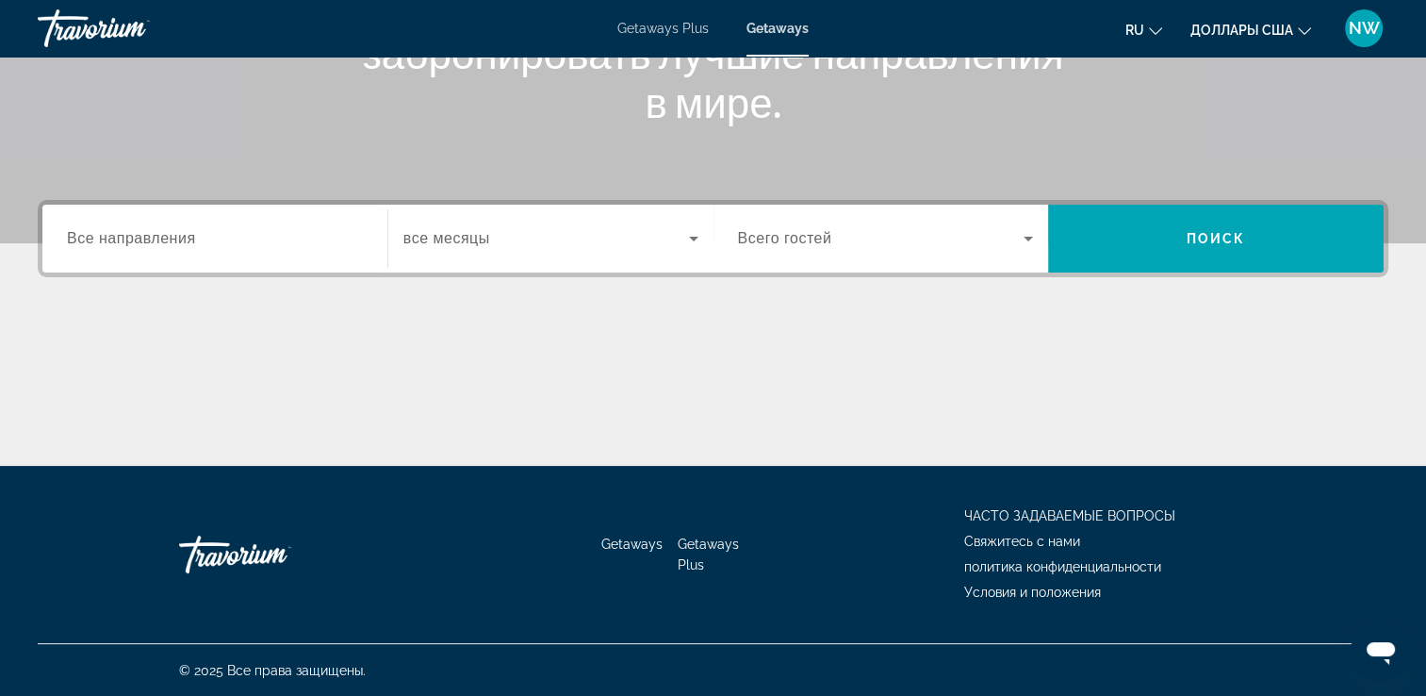
click at [704, 543] on span "Getaways Plus" at bounding box center [708, 554] width 61 height 36
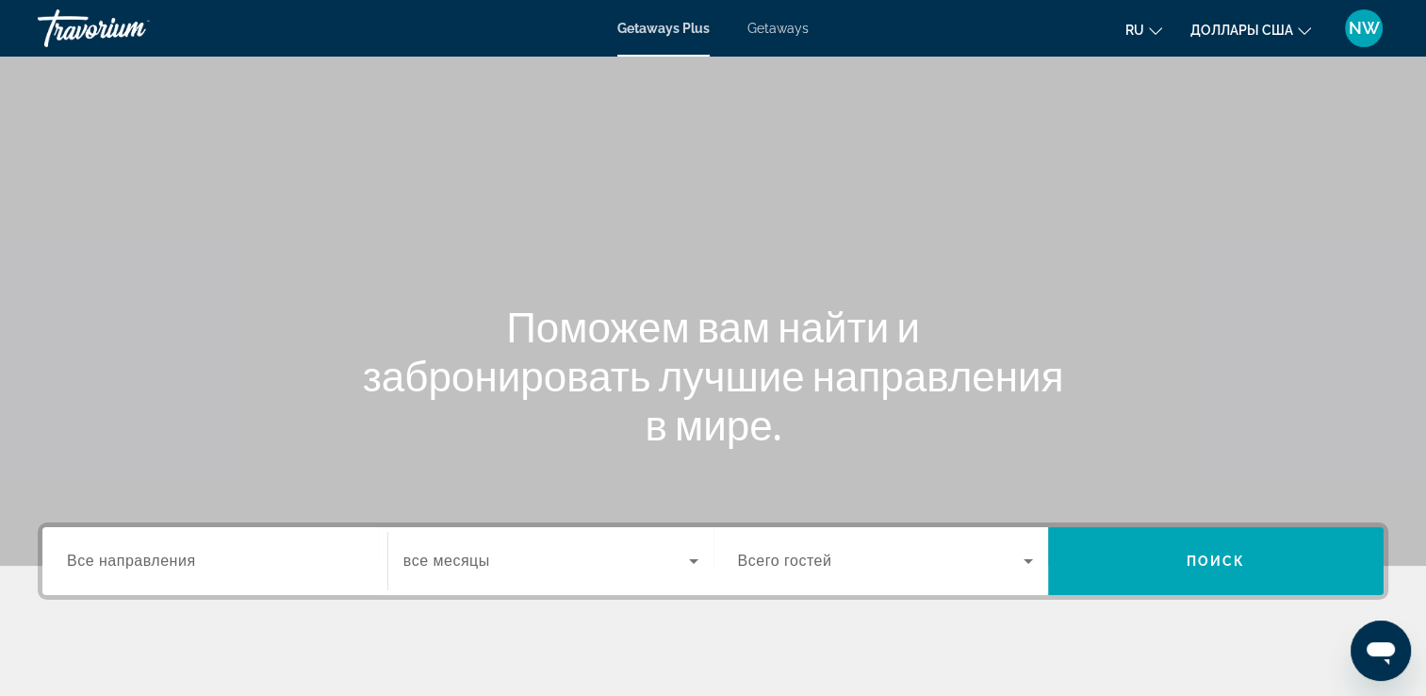
click at [139, 564] on span "Все направления" at bounding box center [131, 560] width 129 height 16
click at [139, 564] on input "Destination Все направления" at bounding box center [215, 562] width 296 height 23
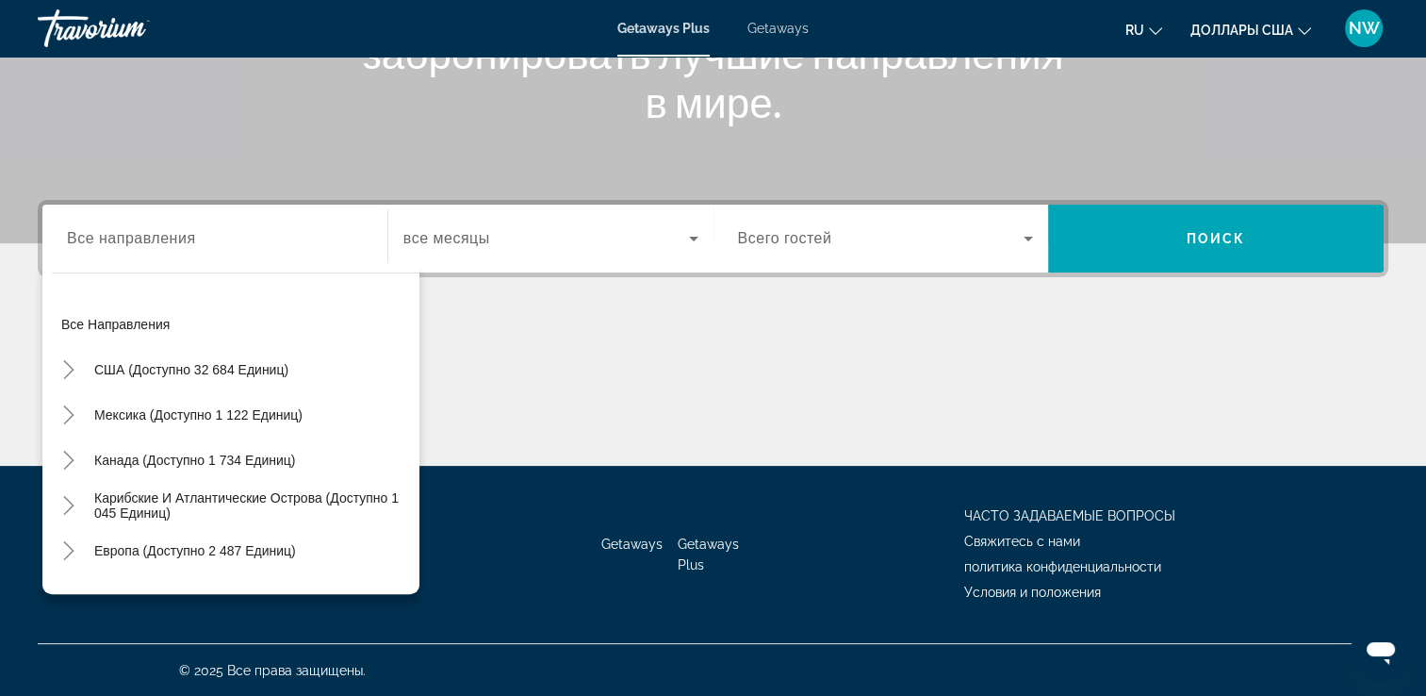
click at [704, 28] on span "Getaways" at bounding box center [778, 28] width 61 height 15
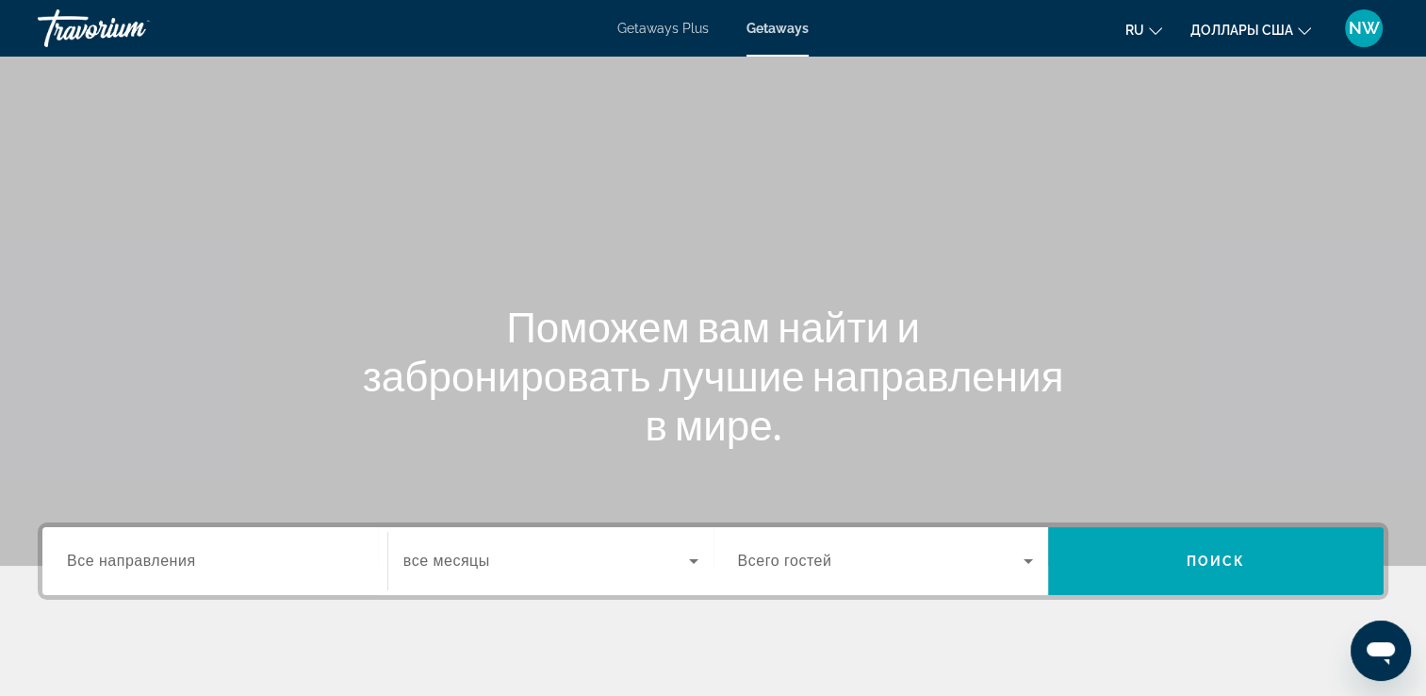
click at [162, 559] on span "Все направления" at bounding box center [131, 560] width 129 height 16
click at [162, 559] on input "Destination Все направления" at bounding box center [215, 562] width 296 height 23
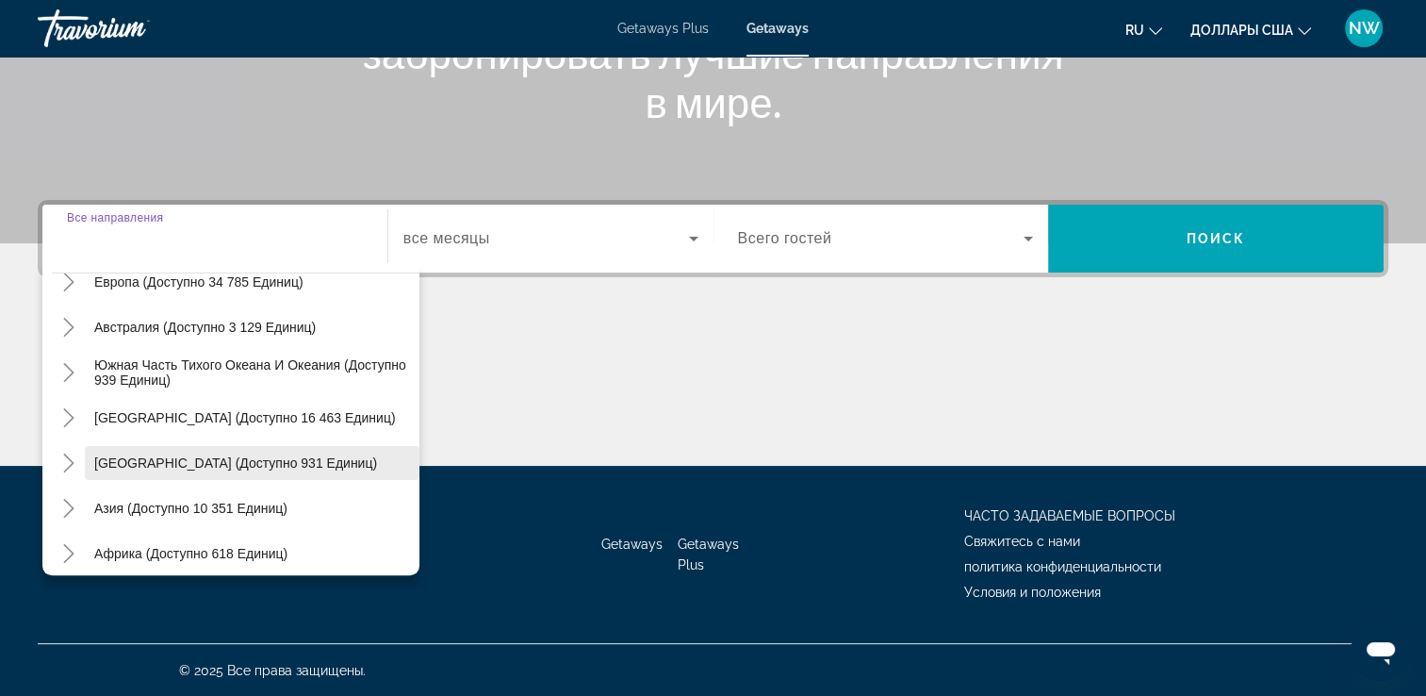
scroll to position [283, 0]
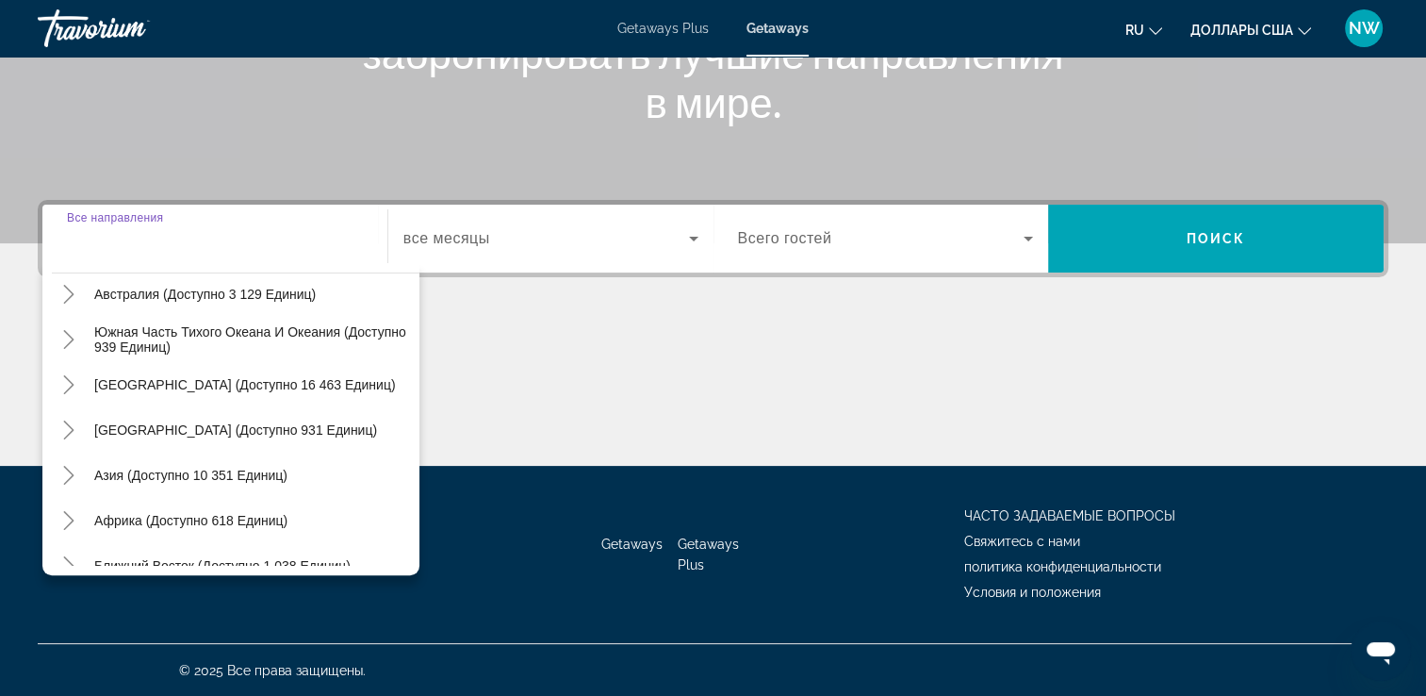
click at [664, 28] on span "Getaways Plus" at bounding box center [663, 28] width 91 height 15
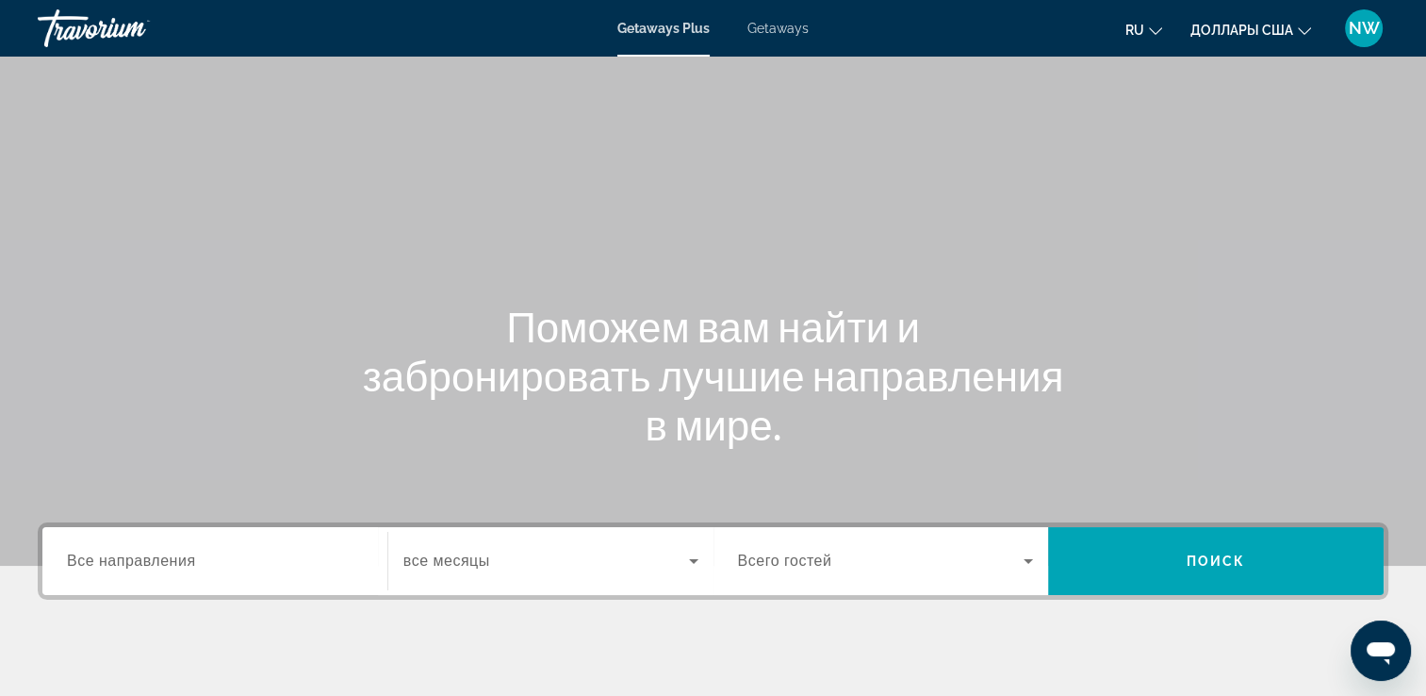
click at [156, 572] on div "Виджет поиска" at bounding box center [215, 562] width 296 height 54
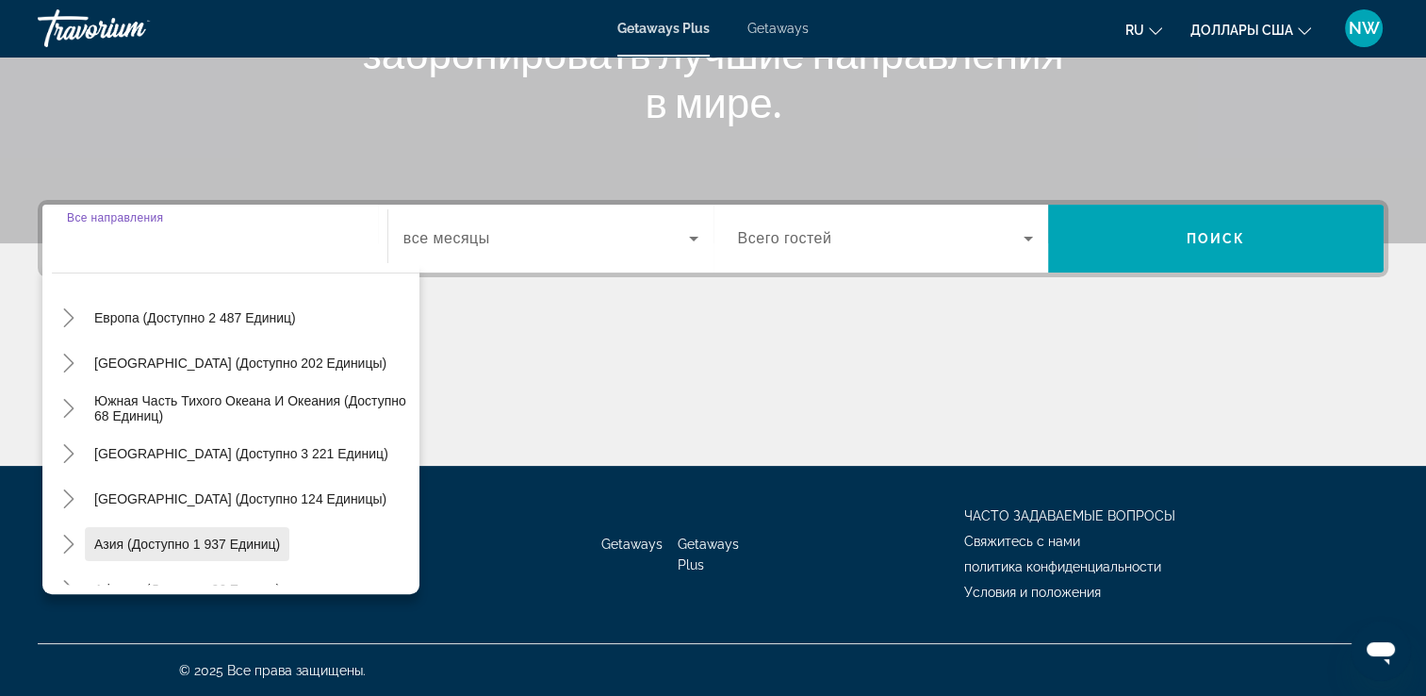
scroll to position [117, 0]
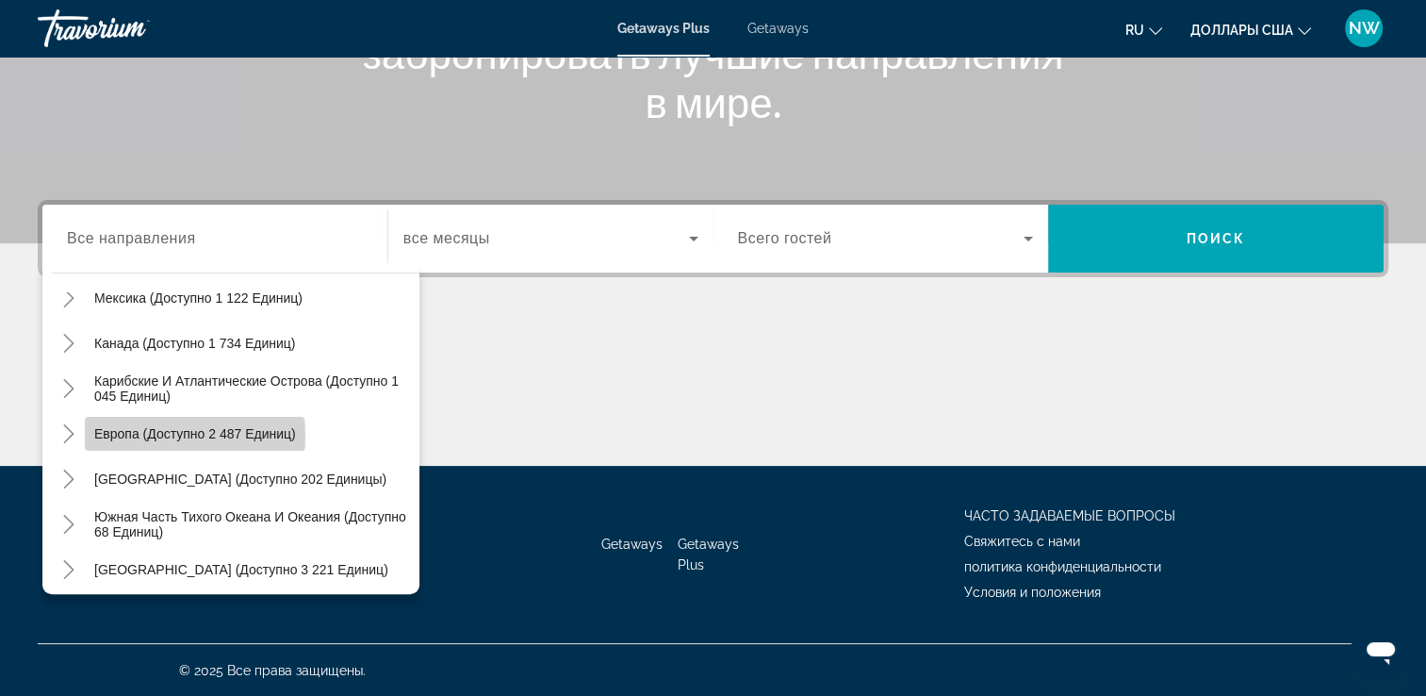
click at [157, 437] on span "Европа (доступно 2 487 единиц)" at bounding box center [195, 433] width 202 height 15
type input "**********"
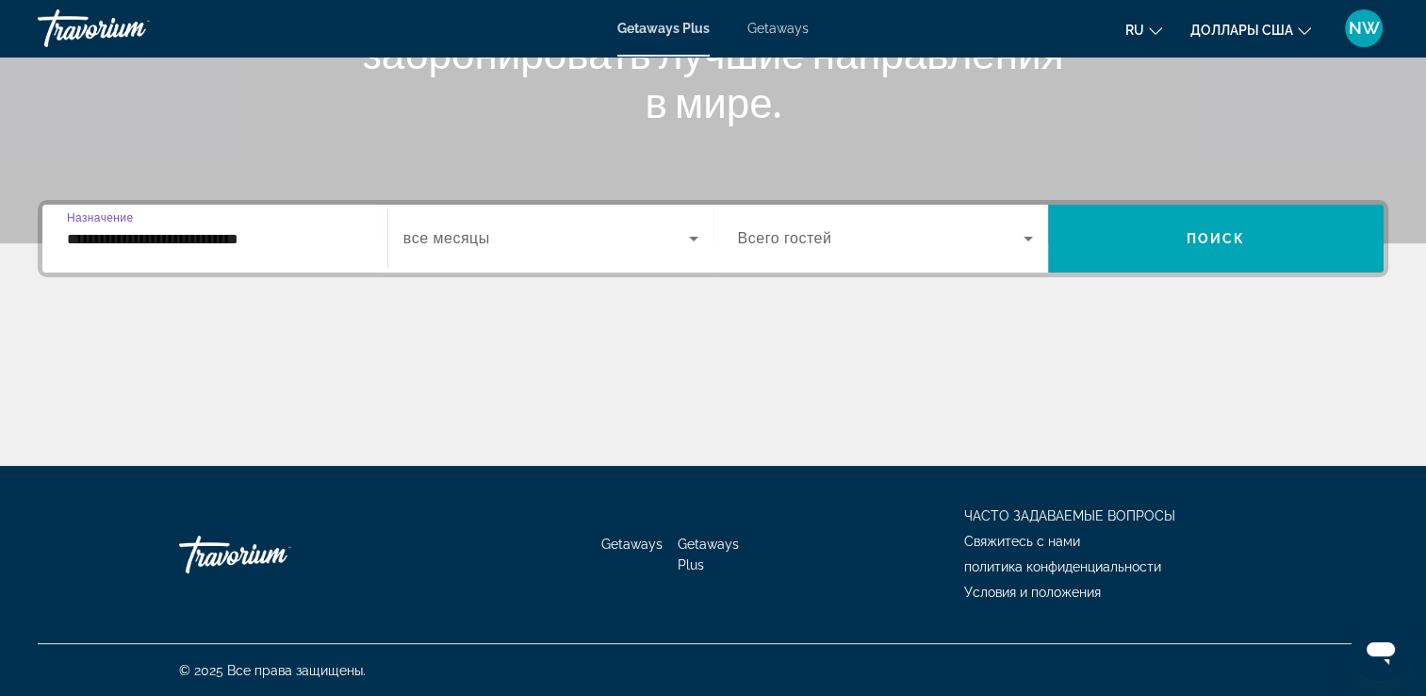
click at [150, 240] on input "**********" at bounding box center [215, 239] width 296 height 23
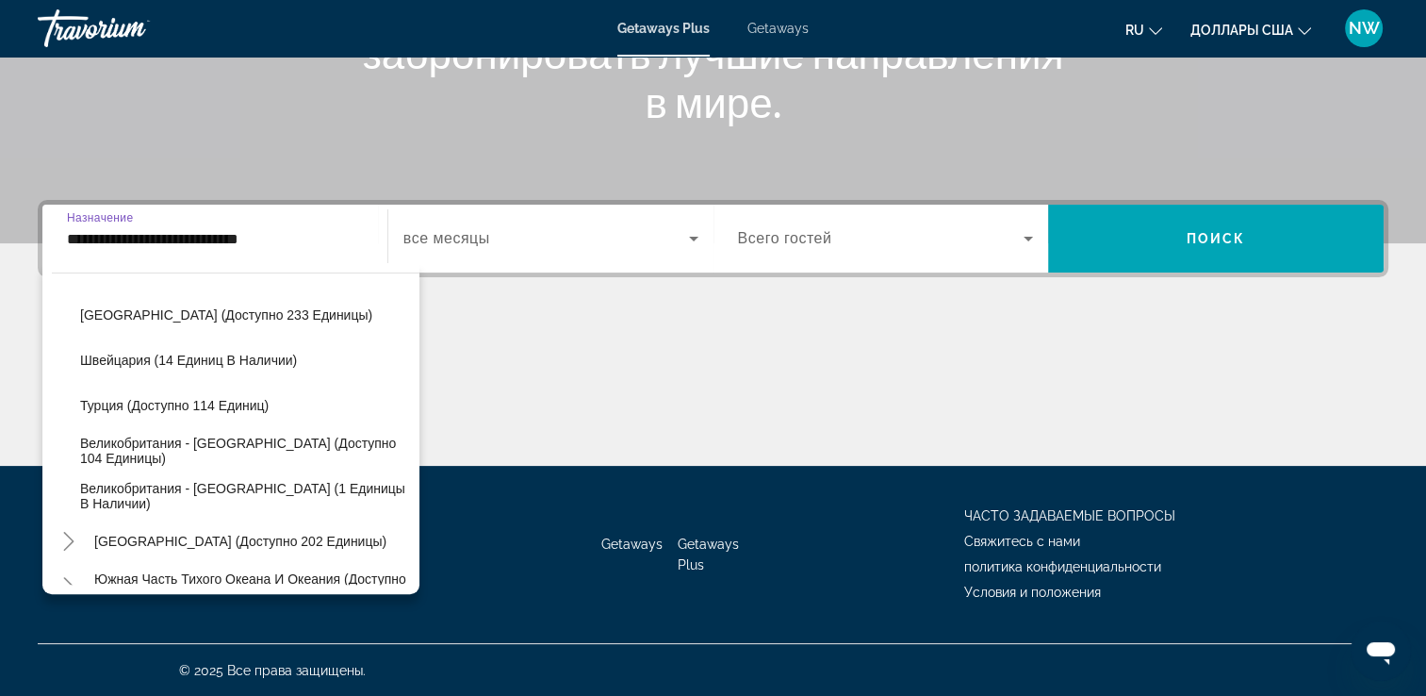
scroll to position [961, 0]
click at [704, 27] on span "Getaways" at bounding box center [778, 28] width 61 height 15
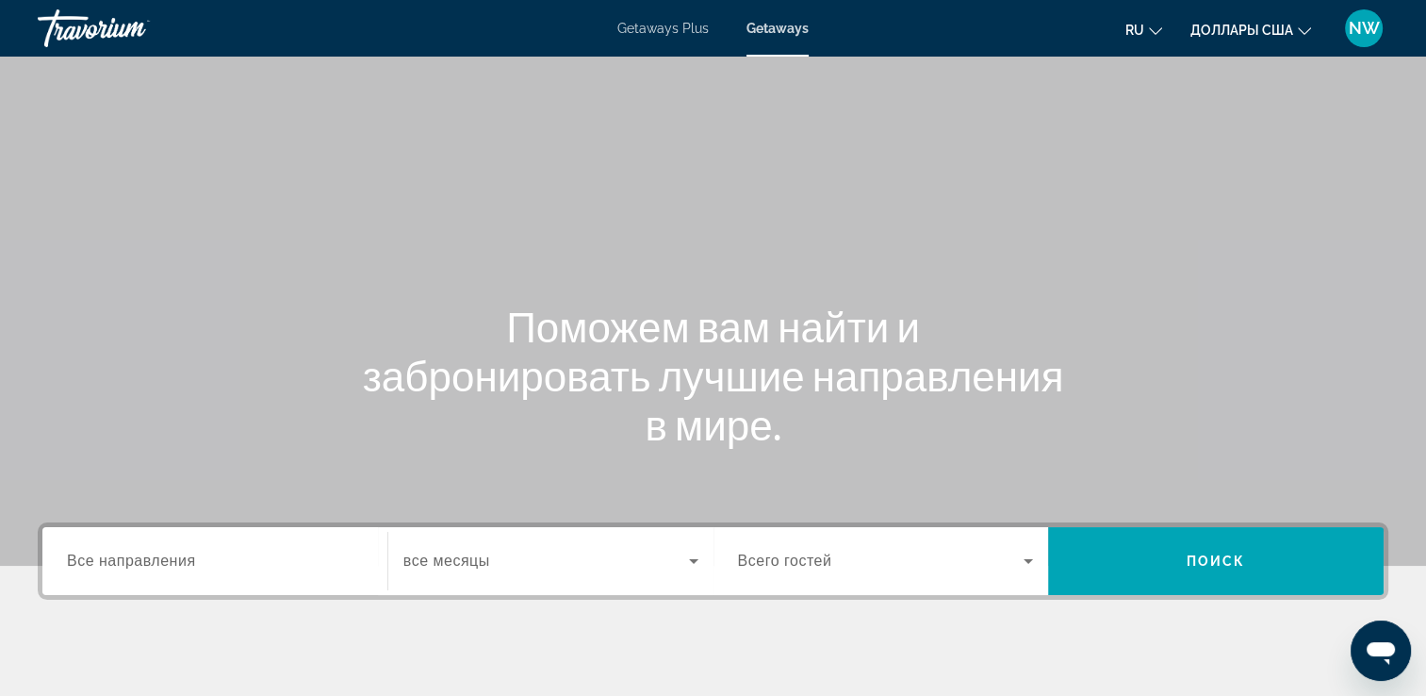
click at [152, 575] on div "Виджет поиска" at bounding box center [215, 562] width 296 height 54
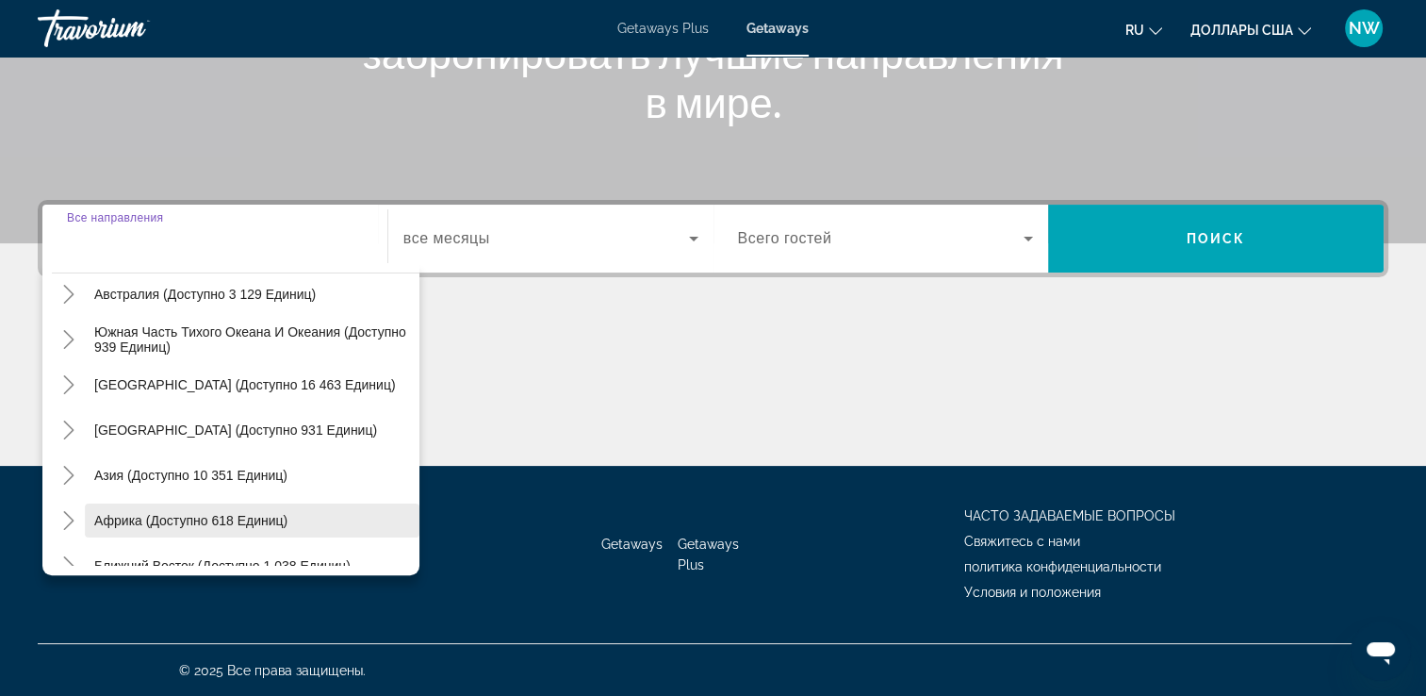
scroll to position [305, 0]
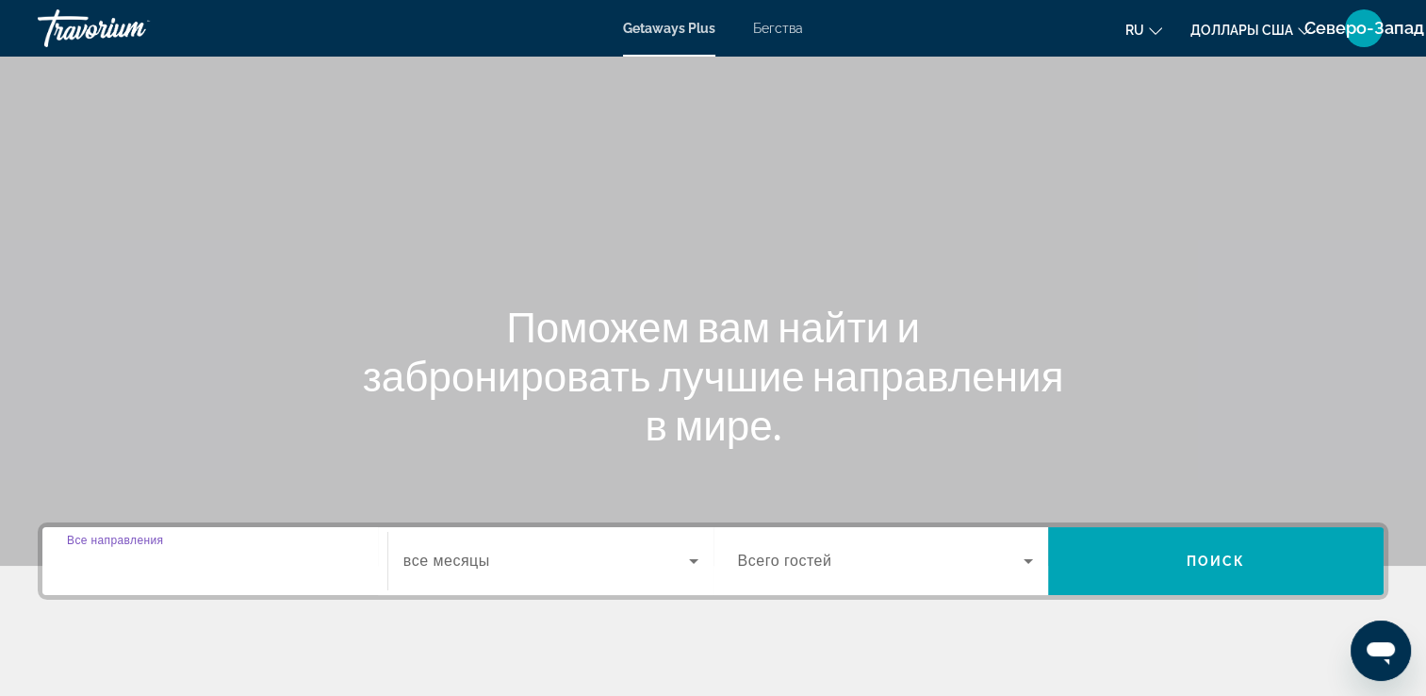
click at [296, 553] on input "Destination Все направления" at bounding box center [215, 562] width 296 height 23
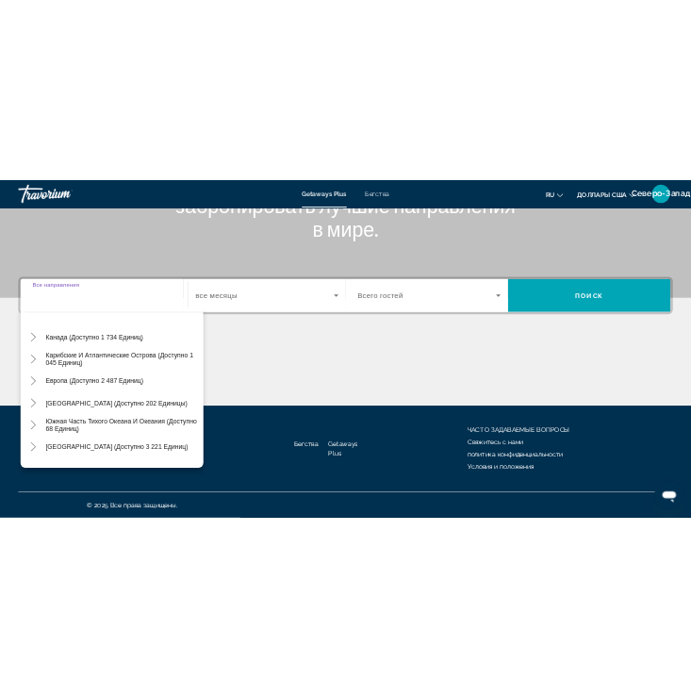
scroll to position [117, 0]
